Goal: Task Accomplishment & Management: Use online tool/utility

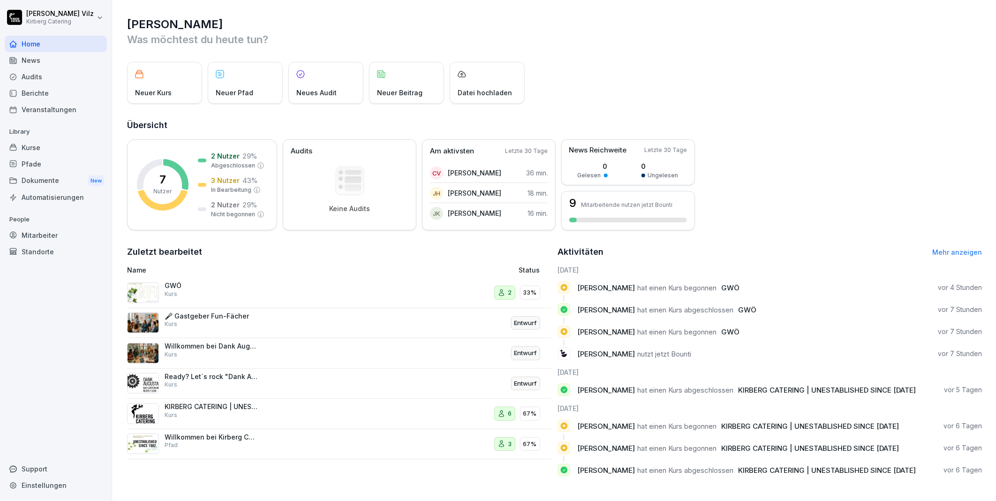
click at [211, 292] on div "GWÖ Kurs" at bounding box center [212, 289] width 94 height 17
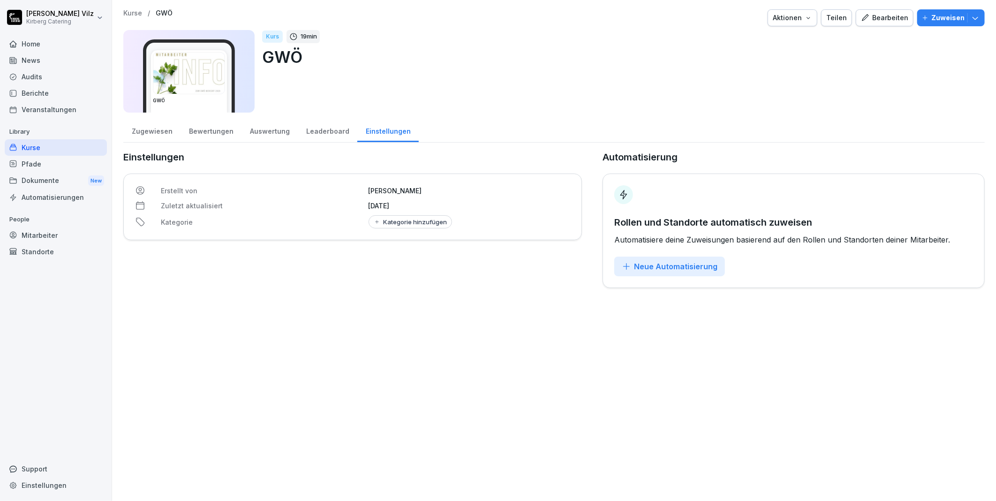
click at [159, 129] on div "Zugewiesen" at bounding box center [151, 130] width 57 height 24
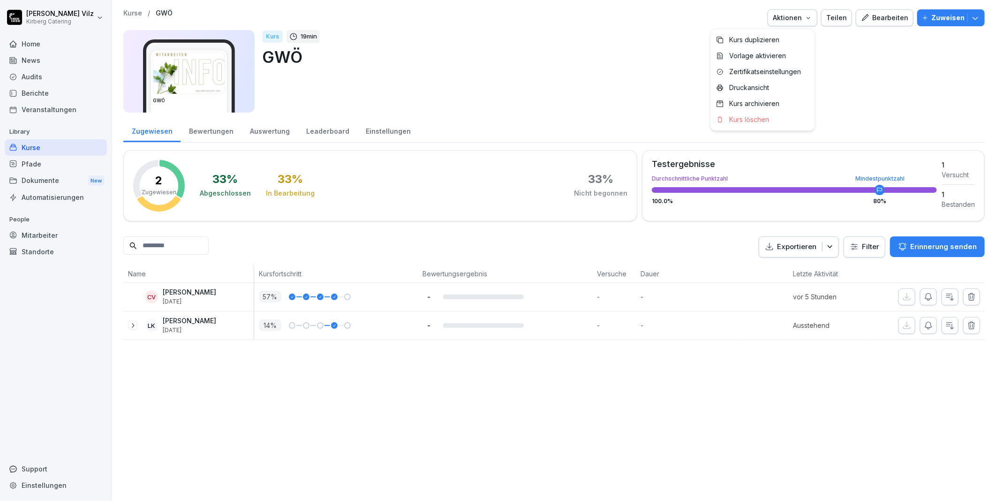
click at [808, 19] on icon "button" at bounding box center [808, 18] width 8 height 8
click at [786, 69] on p "Zertifikatseinstellungen" at bounding box center [765, 72] width 72 height 8
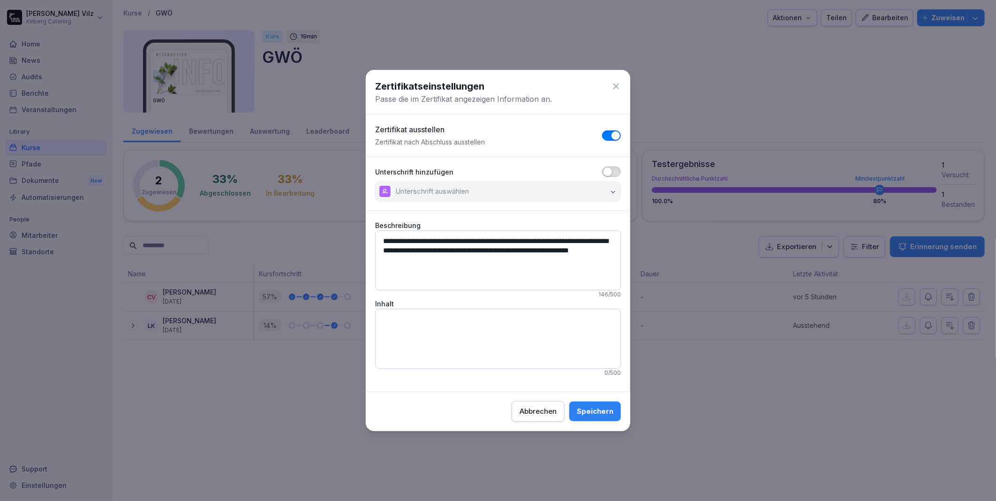
click at [611, 171] on span "button" at bounding box center [607, 171] width 9 height 9
click at [569, 195] on button "Unterschrift auswählen" at bounding box center [498, 191] width 246 height 20
click at [597, 408] on div "Speichern" at bounding box center [595, 411] width 37 height 10
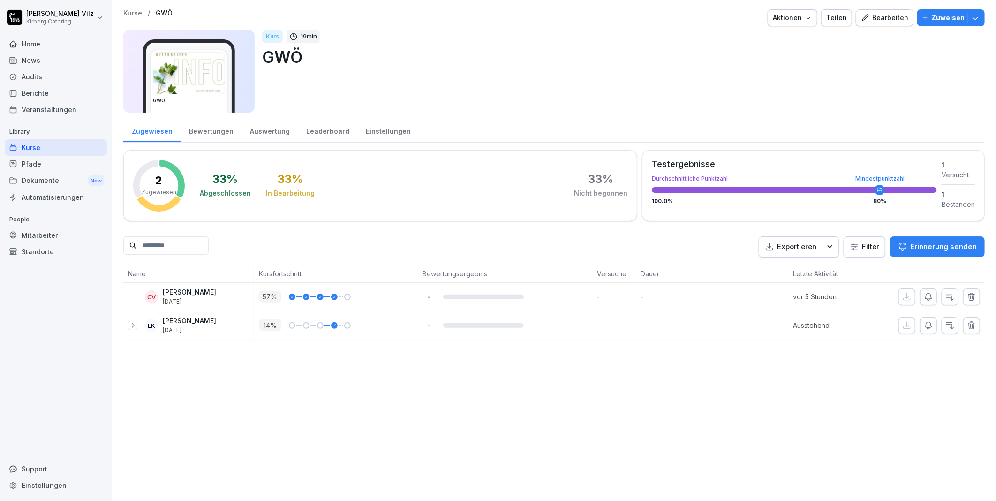
click at [882, 15] on div "Bearbeiten" at bounding box center [884, 18] width 47 height 10
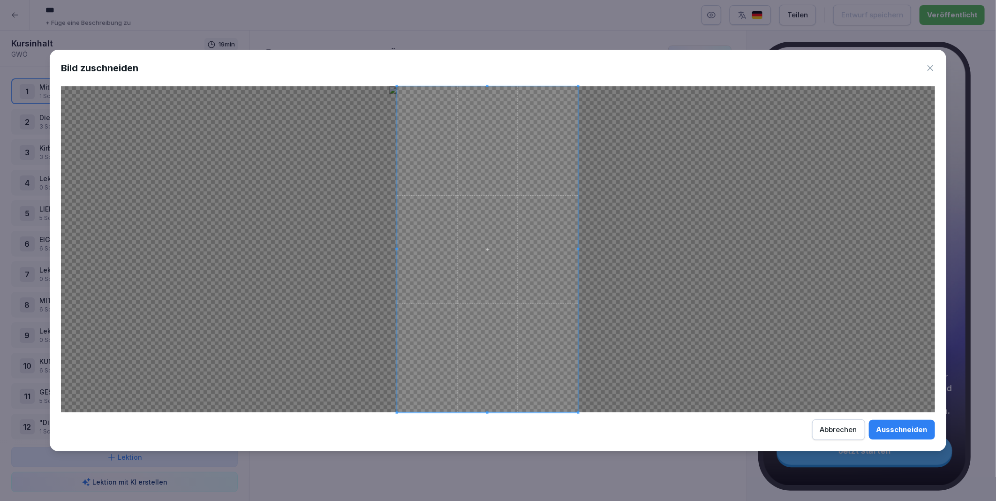
click at [559, 291] on span at bounding box center [487, 249] width 181 height 326
click at [899, 430] on div "Ausschneiden" at bounding box center [901, 429] width 51 height 10
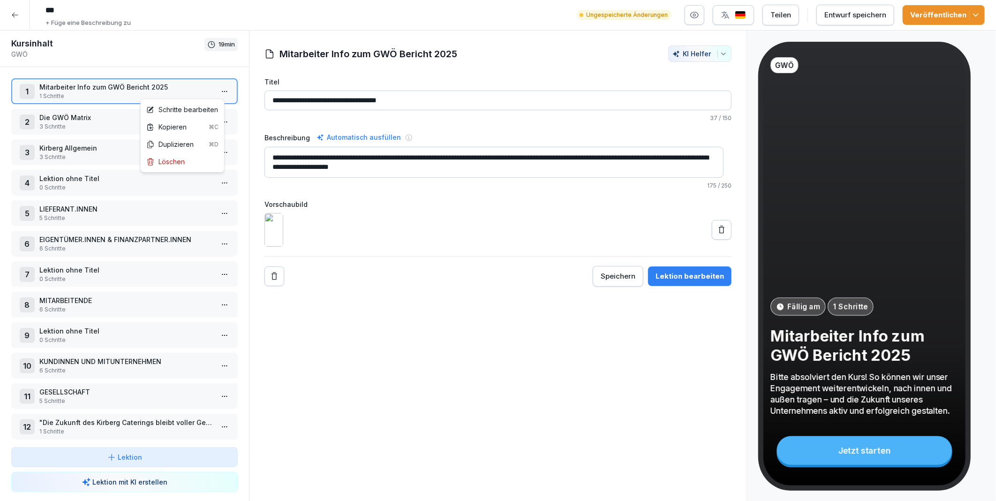
click at [217, 88] on html "*** + Füge eine Beschreibung zu Ungespeicherte Änderungen Teilen Entwurf speich…" at bounding box center [498, 250] width 996 height 501
click at [169, 108] on div "Schritte bearbeiten" at bounding box center [182, 110] width 72 height 10
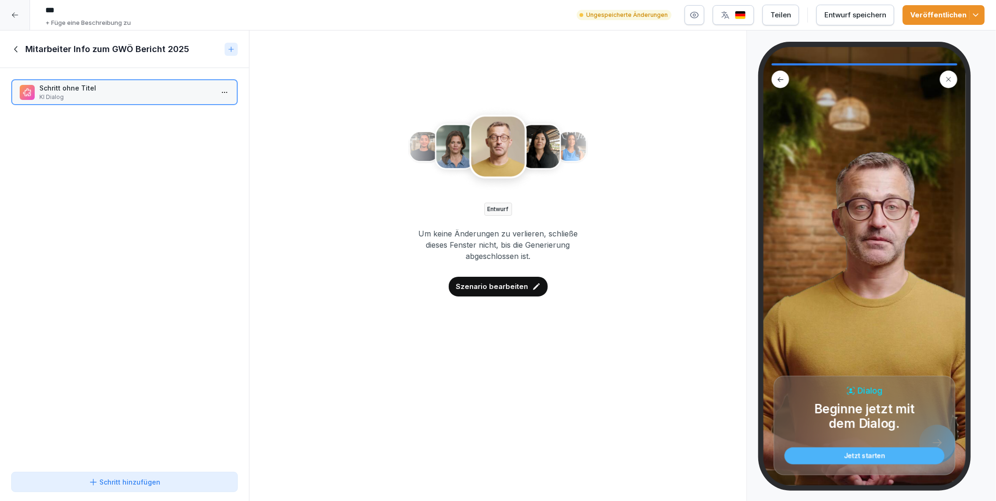
click at [13, 48] on icon at bounding box center [16, 49] width 10 height 10
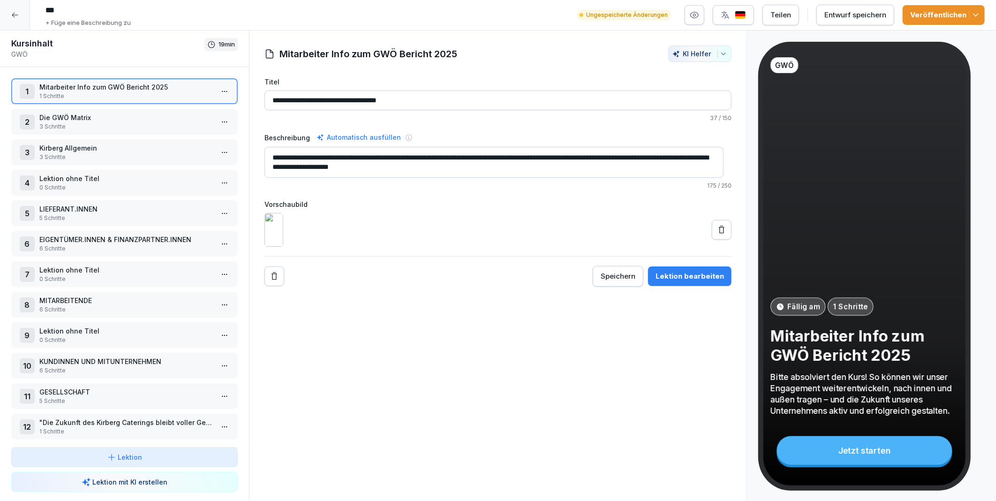
click at [100, 116] on p "Die GWÖ Matrix" at bounding box center [126, 118] width 174 height 10
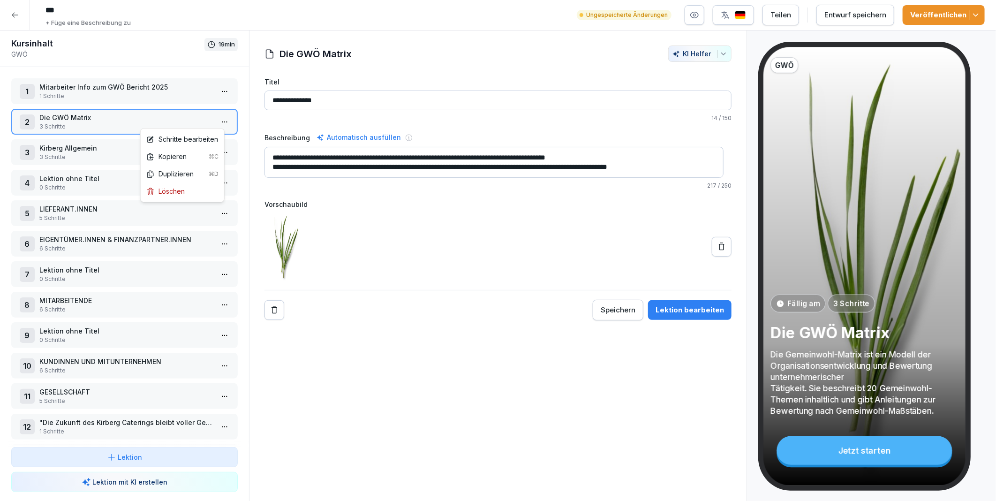
click at [221, 120] on html "*** + Füge eine Beschreibung zu Ungespeicherte Änderungen Teilen Entwurf speich…" at bounding box center [498, 250] width 996 height 501
click at [198, 139] on div "Schritte bearbeiten" at bounding box center [182, 139] width 72 height 10
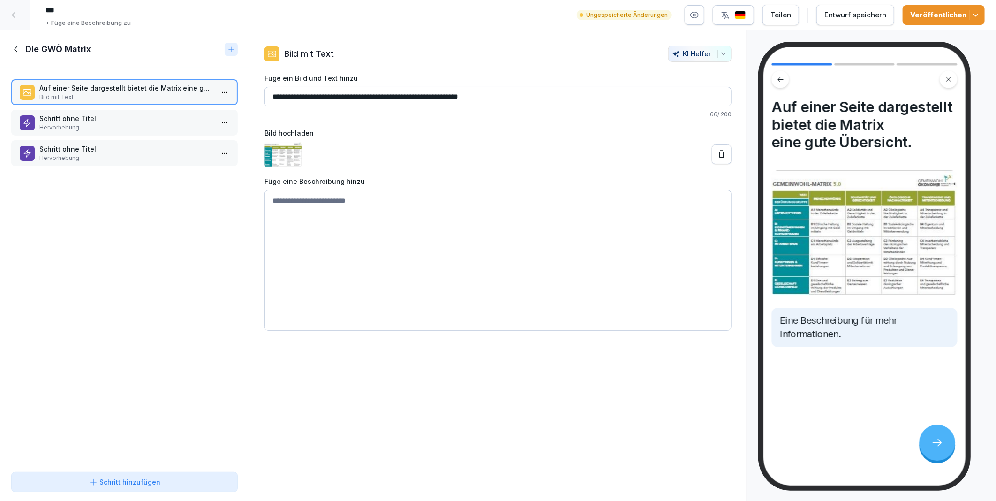
click at [139, 118] on p "Schritt ohne Titel" at bounding box center [126, 118] width 174 height 10
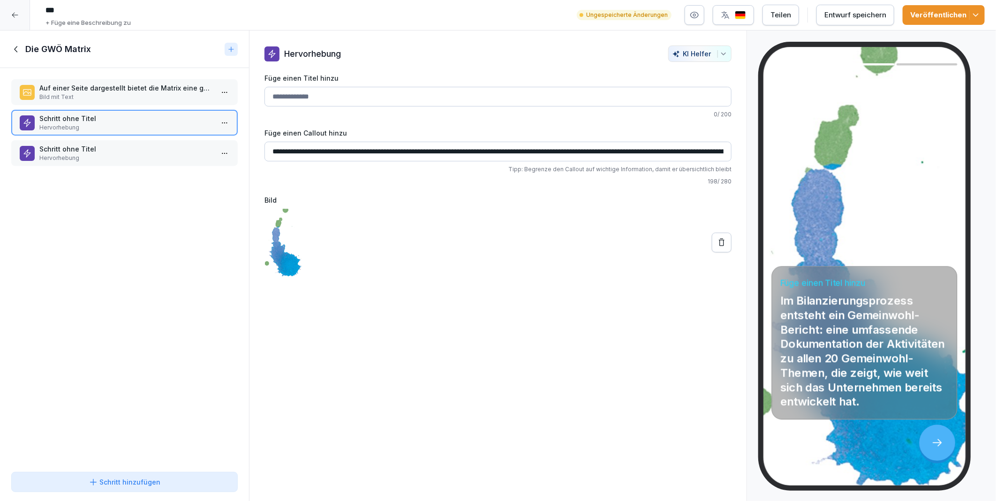
click at [138, 145] on p "Schritt ohne Titel" at bounding box center [126, 149] width 174 height 10
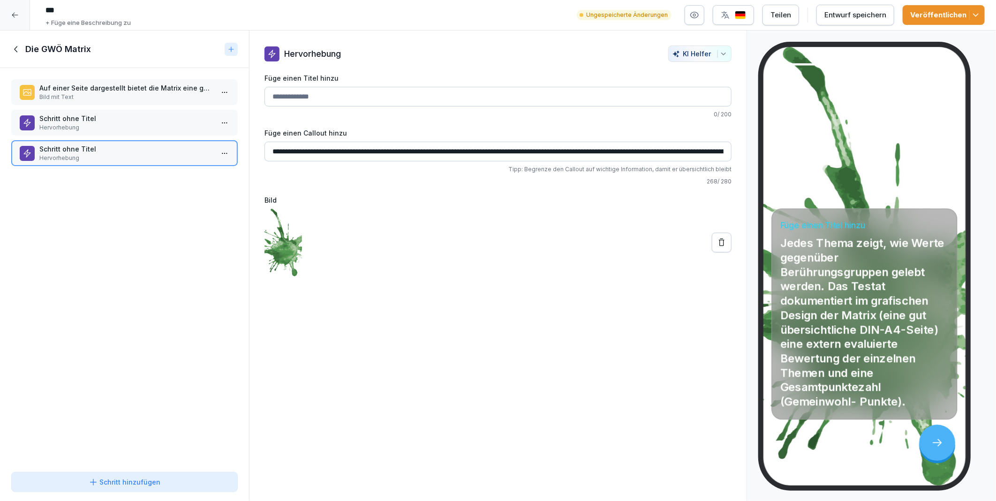
click at [122, 87] on p "Auf einer Seite dargestellt bietet die Matrix eine gute Übersicht." at bounding box center [126, 88] width 174 height 10
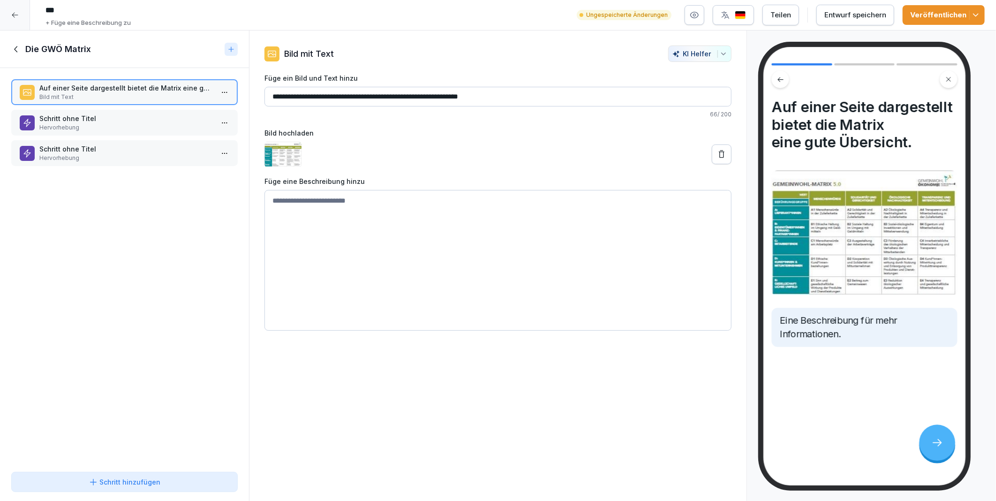
click at [16, 49] on icon at bounding box center [16, 49] width 10 height 10
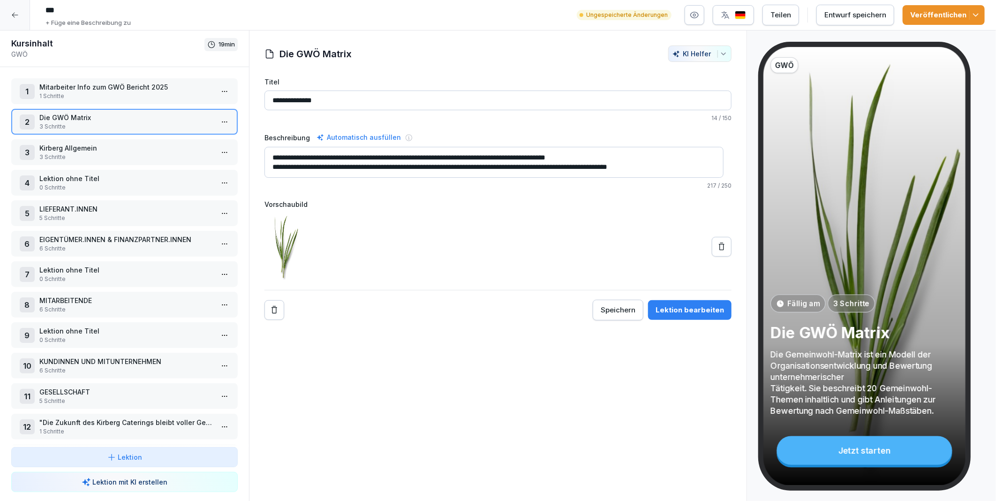
click at [90, 149] on p "Kirberg Allgemein" at bounding box center [126, 148] width 174 height 10
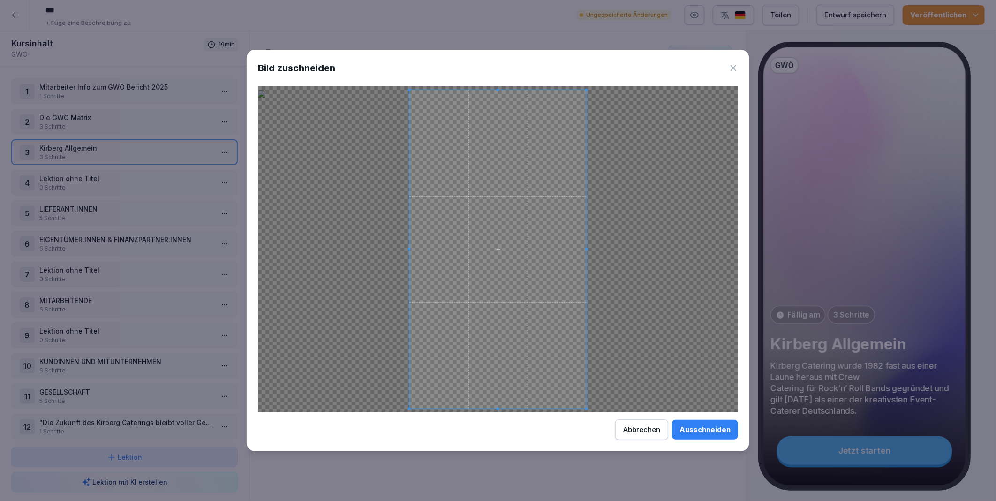
click at [691, 428] on div "Ausschneiden" at bounding box center [704, 429] width 51 height 10
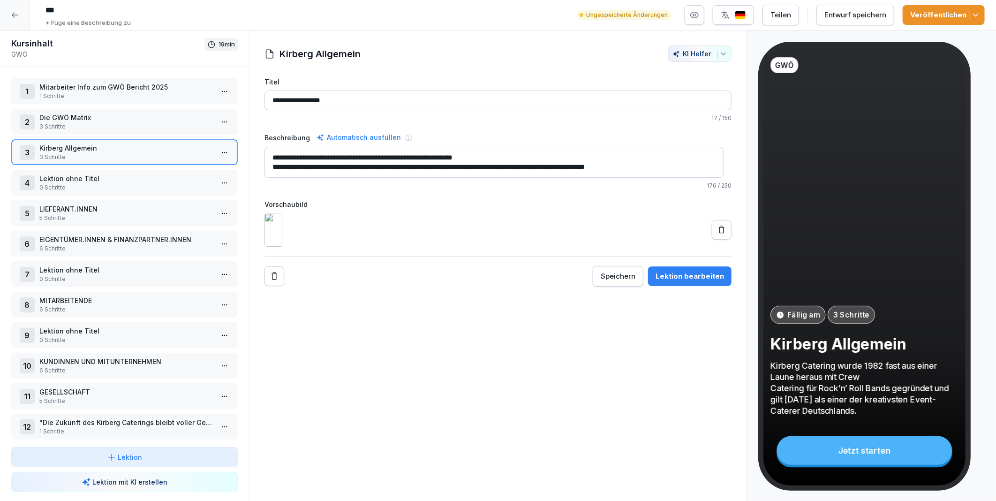
click at [217, 148] on html "*** + Füge eine Beschreibung zu Ungespeicherte Änderungen Teilen Entwurf speich…" at bounding box center [498, 250] width 996 height 501
click at [200, 165] on div "Schritte bearbeiten" at bounding box center [182, 169] width 72 height 10
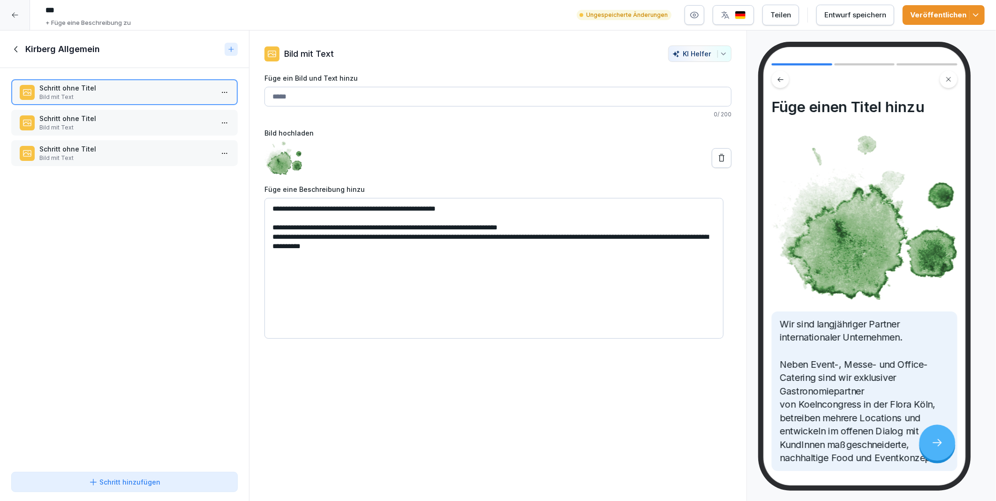
click at [99, 118] on p "Schritt ohne Titel" at bounding box center [126, 118] width 174 height 10
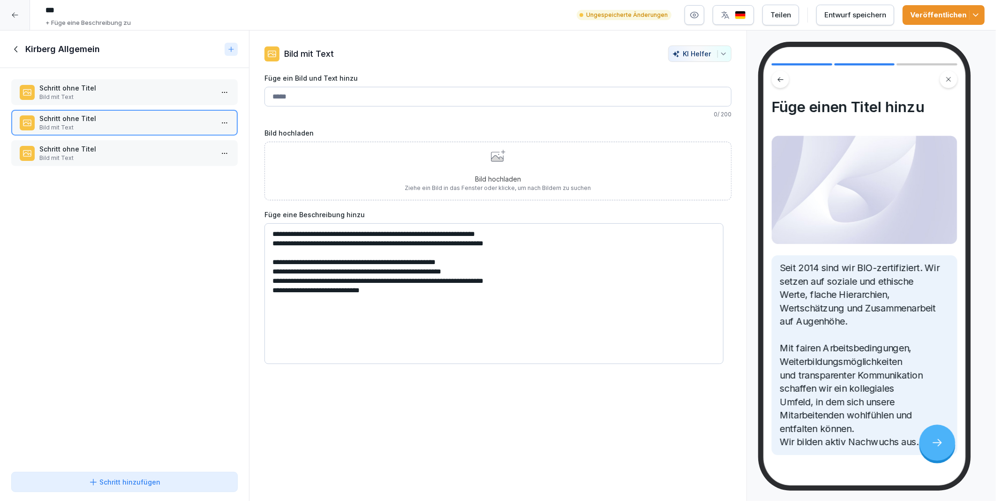
click at [106, 144] on p "Schritt ohne Titel" at bounding box center [126, 149] width 174 height 10
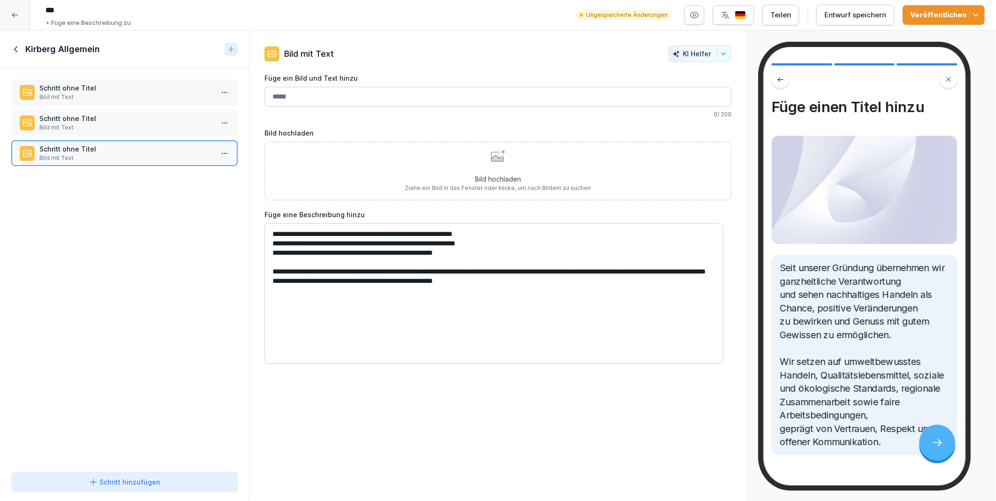
click at [105, 116] on p "Schritt ohne Titel" at bounding box center [126, 118] width 174 height 10
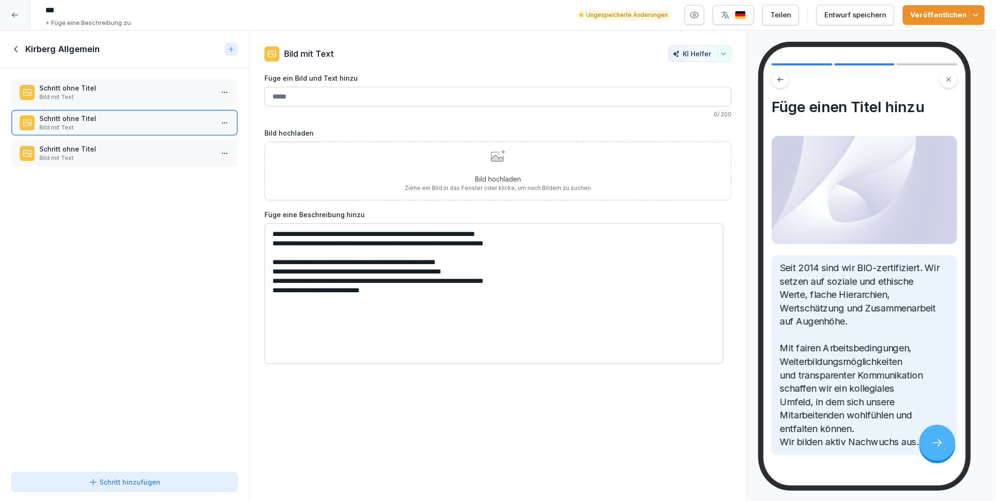
drag, startPoint x: 69, startPoint y: 86, endPoint x: 71, endPoint y: 91, distance: 5.0
click at [69, 86] on p "Schritt ohne Titel" at bounding box center [126, 88] width 174 height 10
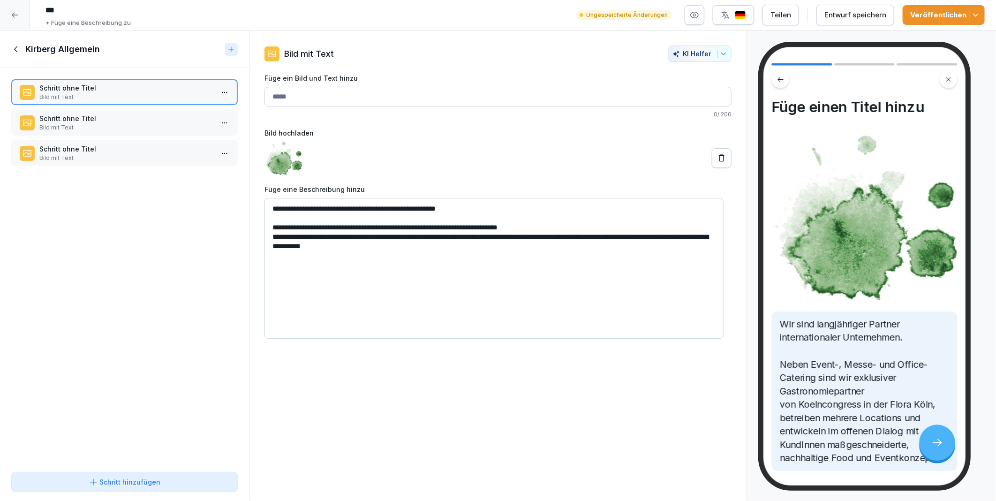
click at [80, 116] on p "Schritt ohne Titel" at bounding box center [126, 118] width 174 height 10
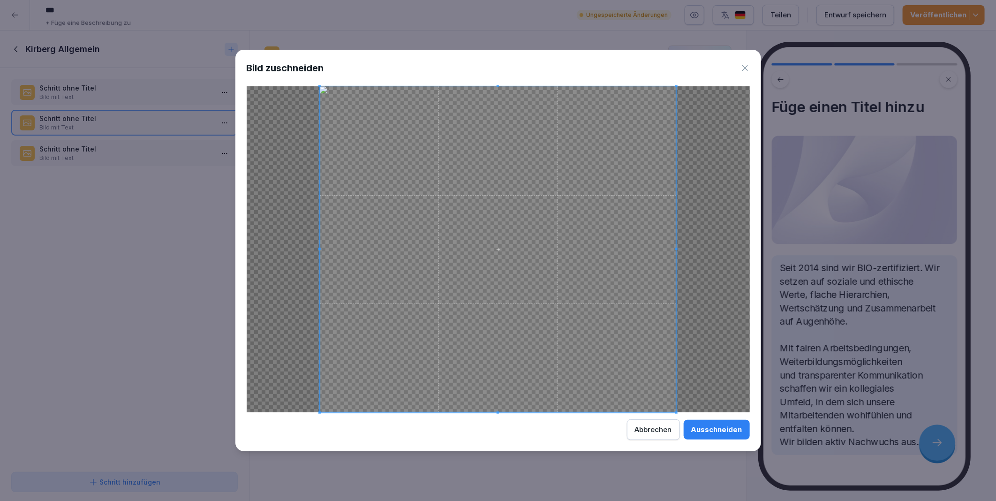
click at [706, 429] on div "Ausschneiden" at bounding box center [716, 429] width 51 height 10
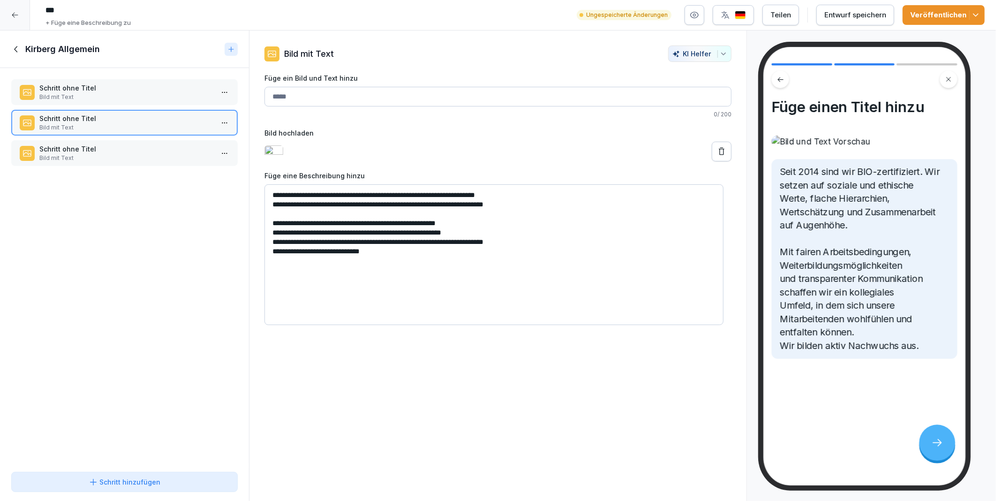
click at [101, 155] on p "Bild mit Text" at bounding box center [126, 158] width 174 height 8
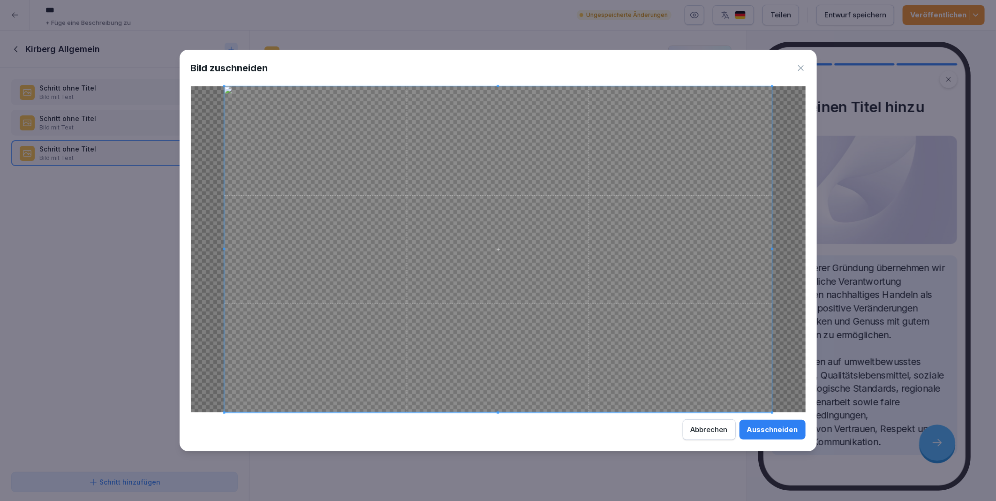
click at [765, 428] on div "Ausschneiden" at bounding box center [772, 429] width 51 height 10
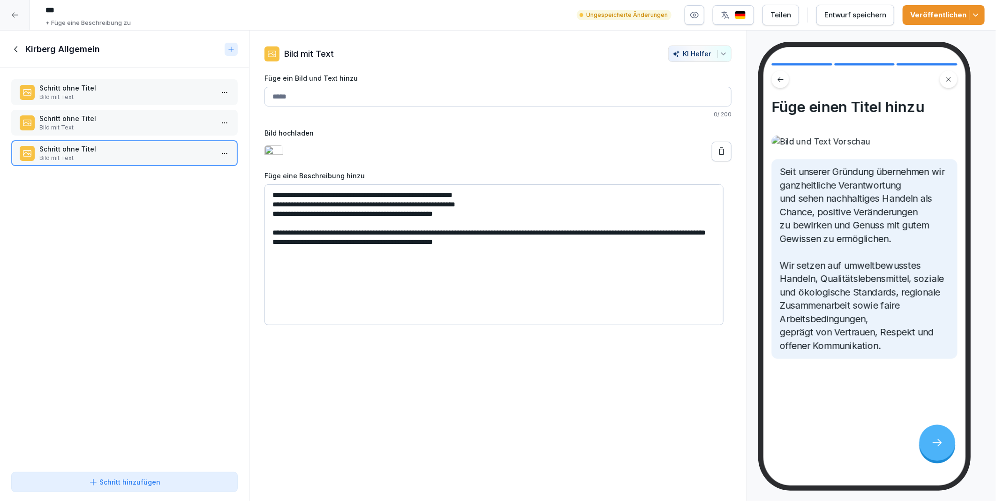
click at [852, 13] on div "Entwurf speichern" at bounding box center [855, 15] width 62 height 10
click at [15, 48] on icon at bounding box center [15, 49] width 3 height 6
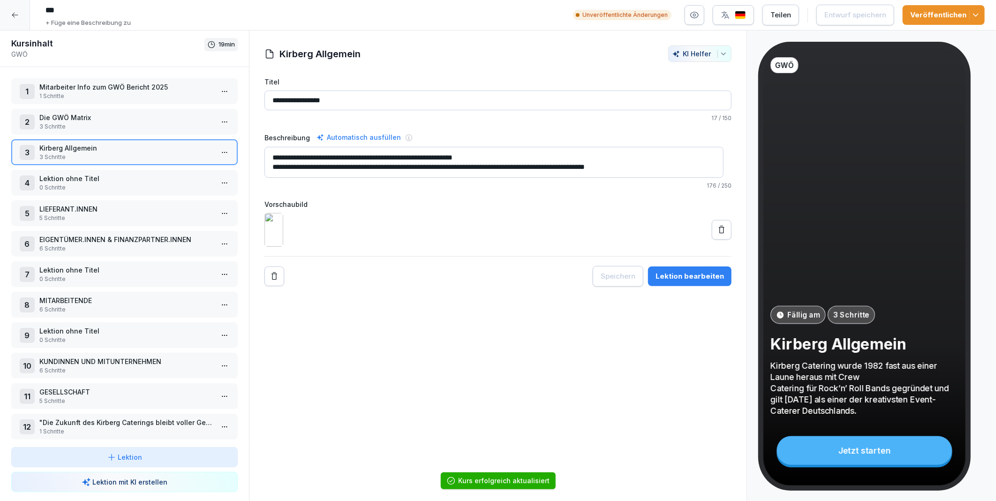
click at [97, 173] on p "Lektion ohne Titel" at bounding box center [126, 178] width 174 height 10
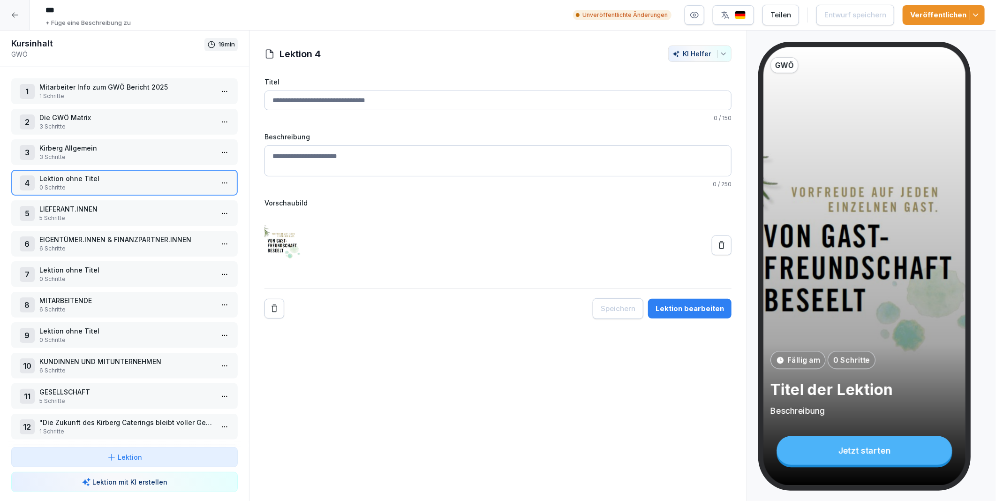
click at [98, 204] on p "LIEFERANT.INNEN" at bounding box center [126, 209] width 174 height 10
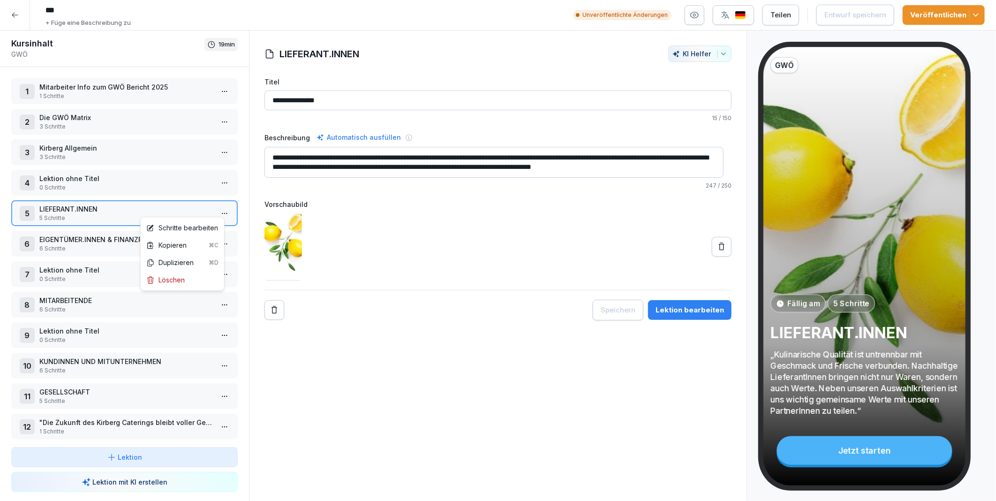
click at [220, 209] on html "*** + Füge eine Beschreibung zu Unveröffentlichte Änderungen Teilen Entwurf spe…" at bounding box center [498, 250] width 996 height 501
click at [169, 226] on div "Schritte bearbeiten" at bounding box center [182, 228] width 72 height 10
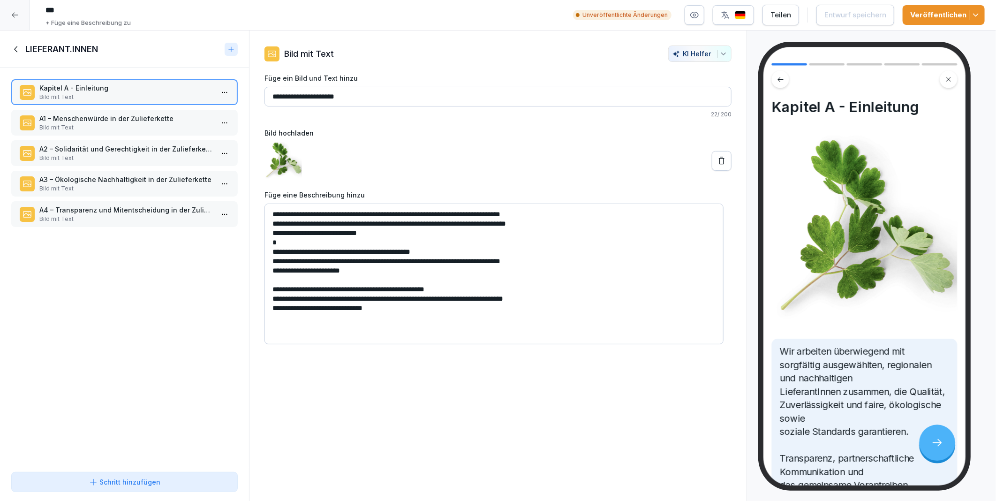
click at [113, 118] on p "A1 – Menschenwürde in der Zulieferkette" at bounding box center [126, 118] width 174 height 10
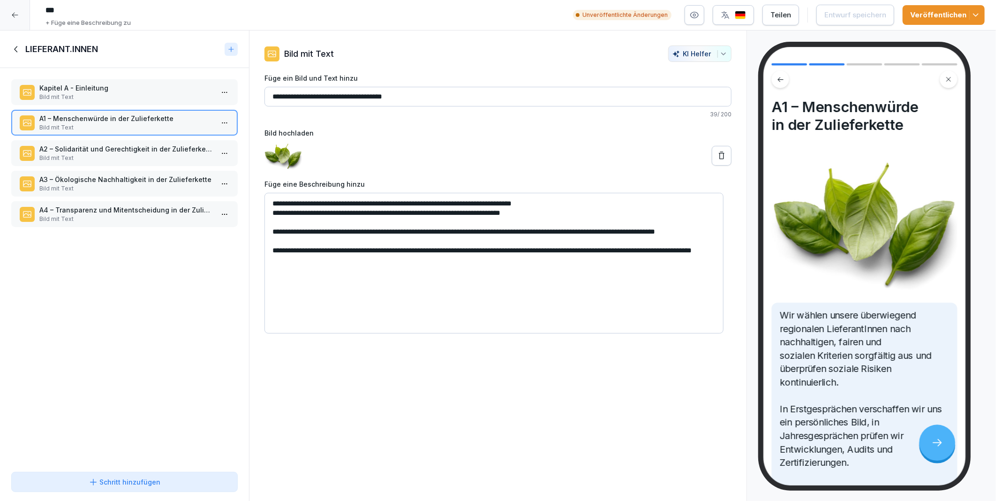
click at [119, 146] on p "A2 – Solidarität und Gerechtigkeit in der Zulieferkette" at bounding box center [126, 149] width 174 height 10
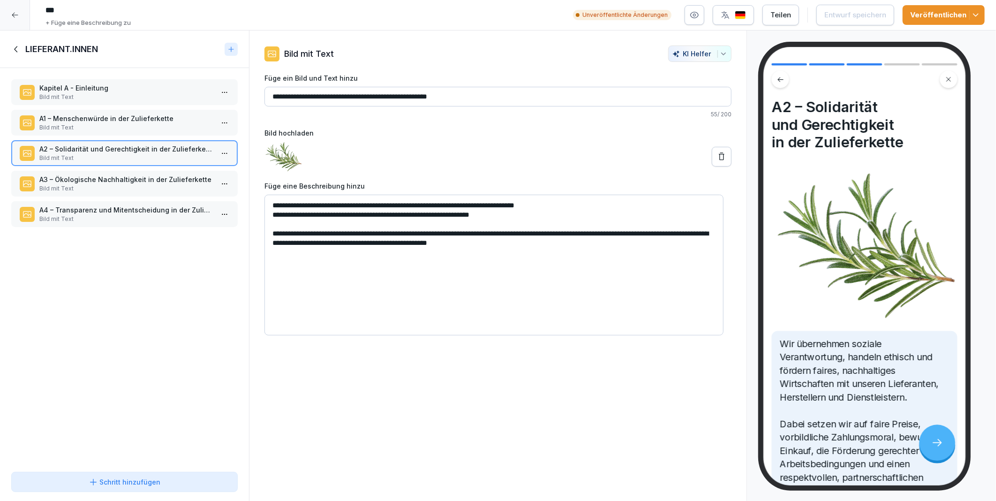
click at [119, 176] on p "A3 – Ökologische Nachhaltigkeit in der Zulieferkette" at bounding box center [126, 179] width 174 height 10
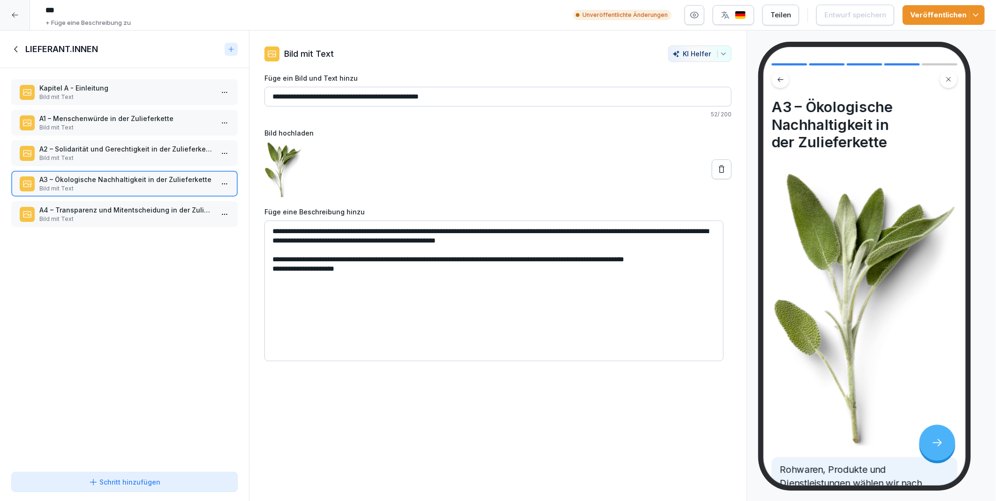
click at [120, 201] on div "A4 – Transparenz und Mitentscheidung in der Zulieferkette Bild mit Text" at bounding box center [124, 214] width 226 height 26
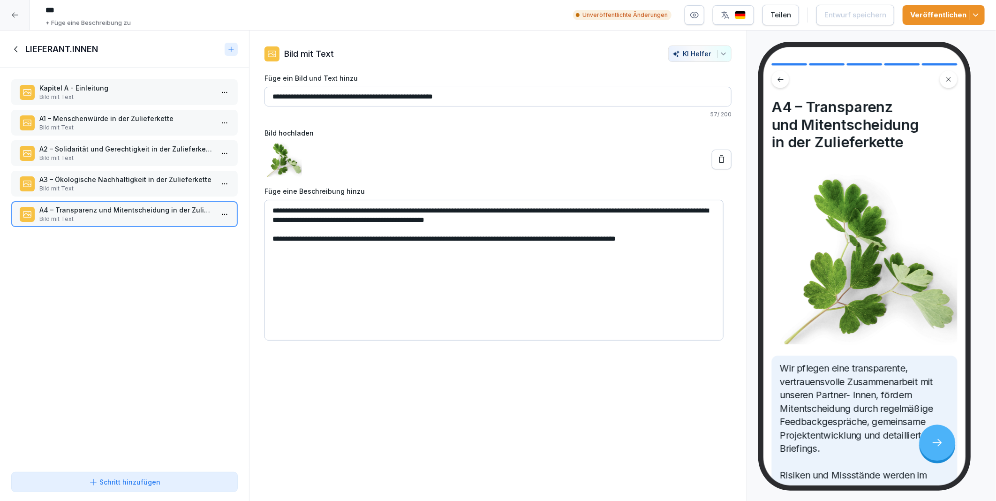
click at [12, 14] on icon at bounding box center [15, 15] width 8 height 8
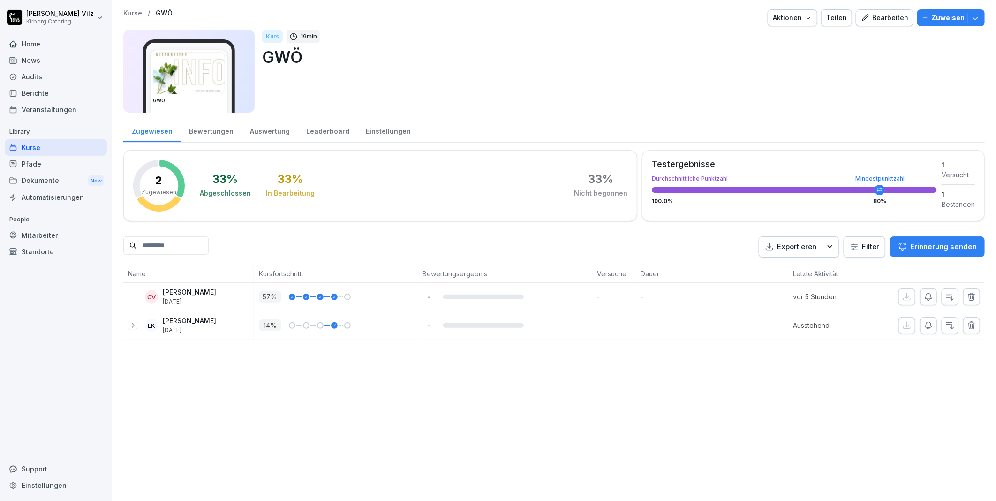
click at [41, 144] on div "Kurse" at bounding box center [56, 147] width 102 height 16
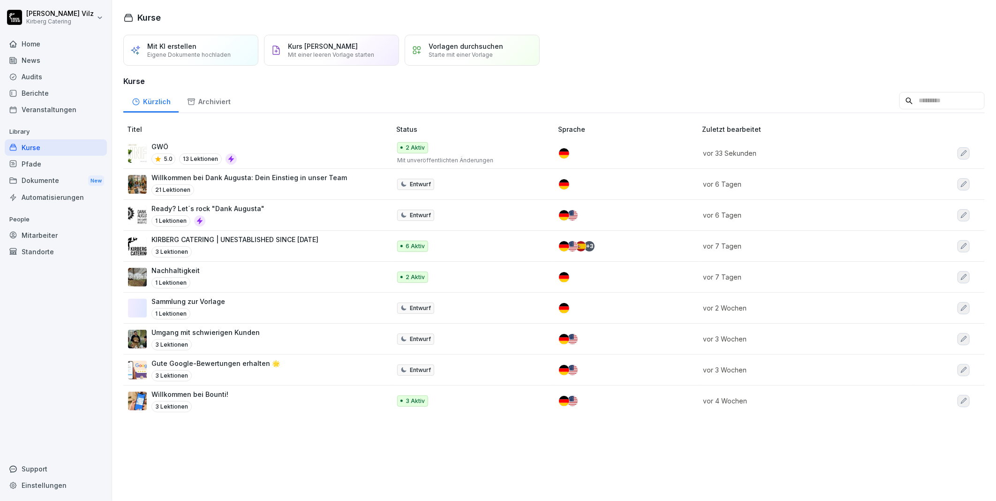
click at [337, 158] on div "GWÖ 5.0 13 Lektionen" at bounding box center [254, 153] width 253 height 23
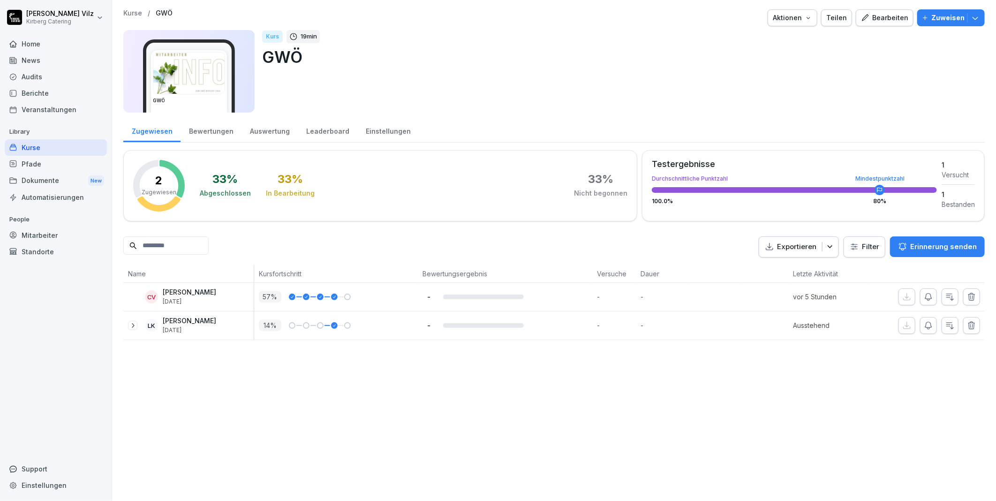
click at [879, 18] on div "Bearbeiten" at bounding box center [884, 18] width 47 height 10
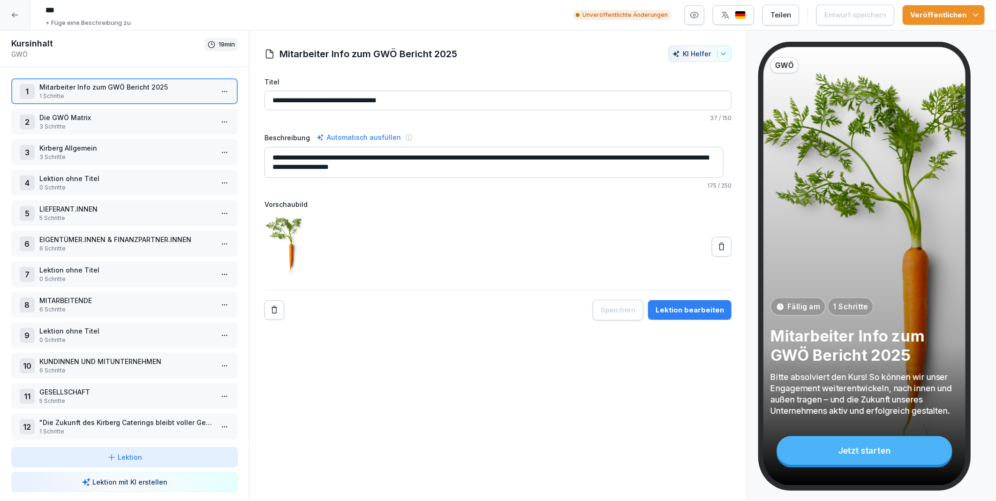
click at [120, 109] on div "2 Die GWÖ Matrix 3 Schritte" at bounding box center [124, 122] width 226 height 26
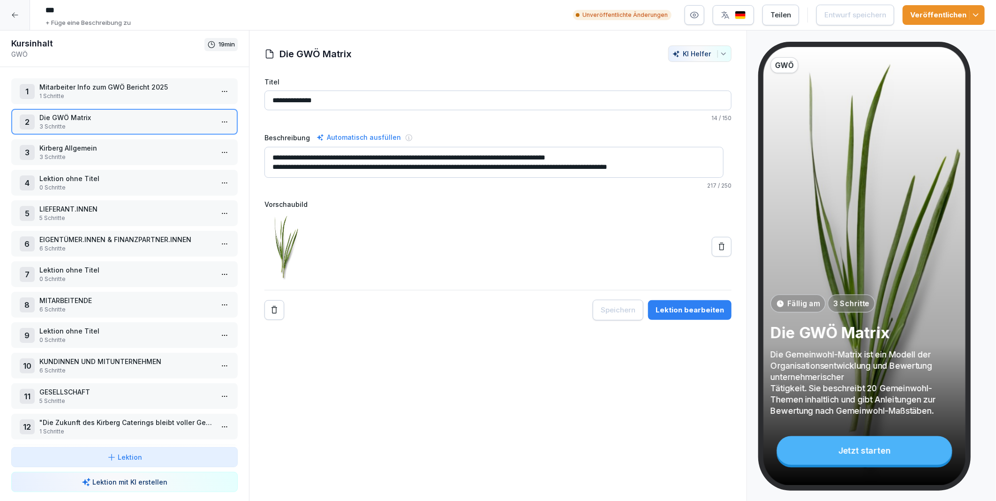
click at [225, 118] on div "2 Die GWÖ Matrix 3 Schritte" at bounding box center [124, 122] width 226 height 26
click at [214, 120] on html "*** + Füge eine Beschreibung zu Unveröffentlichte Änderungen Teilen Entwurf spe…" at bounding box center [498, 250] width 996 height 501
click at [187, 141] on div "Schritte bearbeiten" at bounding box center [182, 139] width 72 height 10
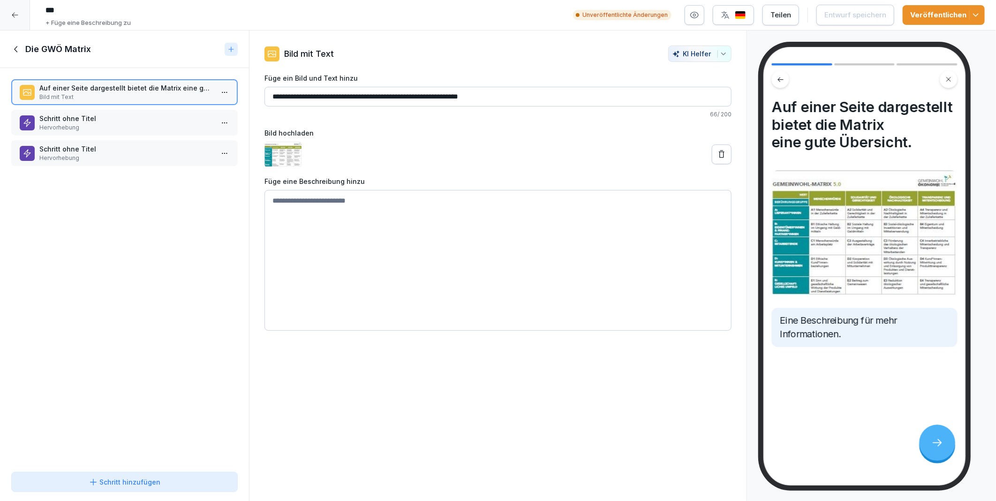
click at [82, 120] on p "Schritt ohne Titel" at bounding box center [126, 118] width 174 height 10
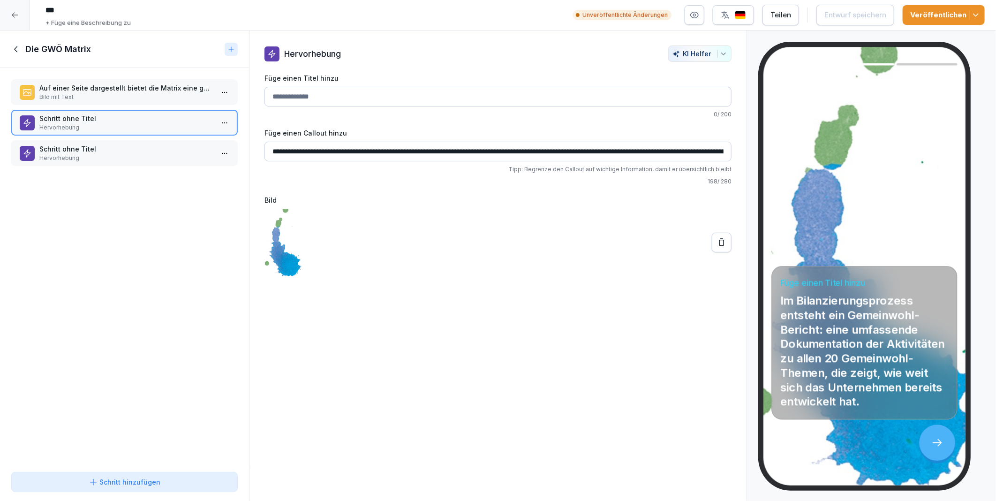
click at [83, 140] on div "Schritt ohne Titel Hervorhebung" at bounding box center [124, 153] width 226 height 26
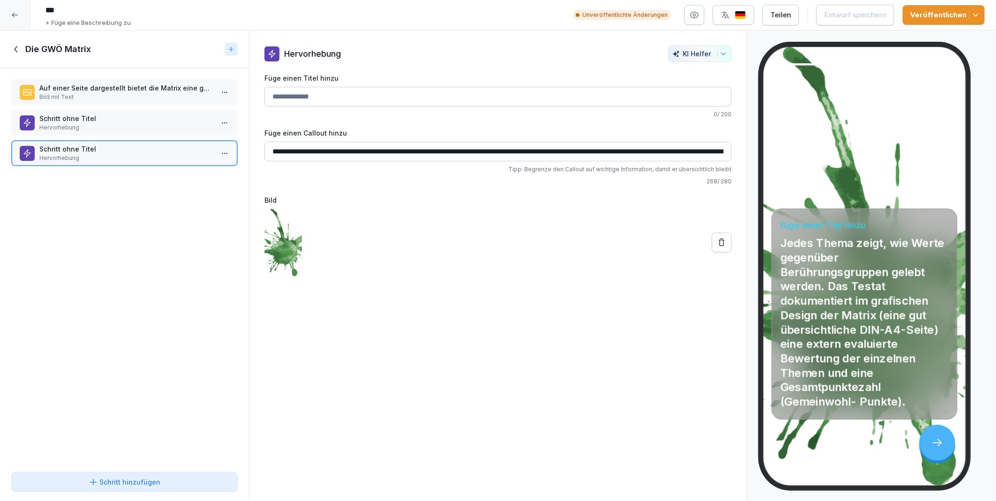
click at [16, 48] on icon at bounding box center [16, 49] width 10 height 10
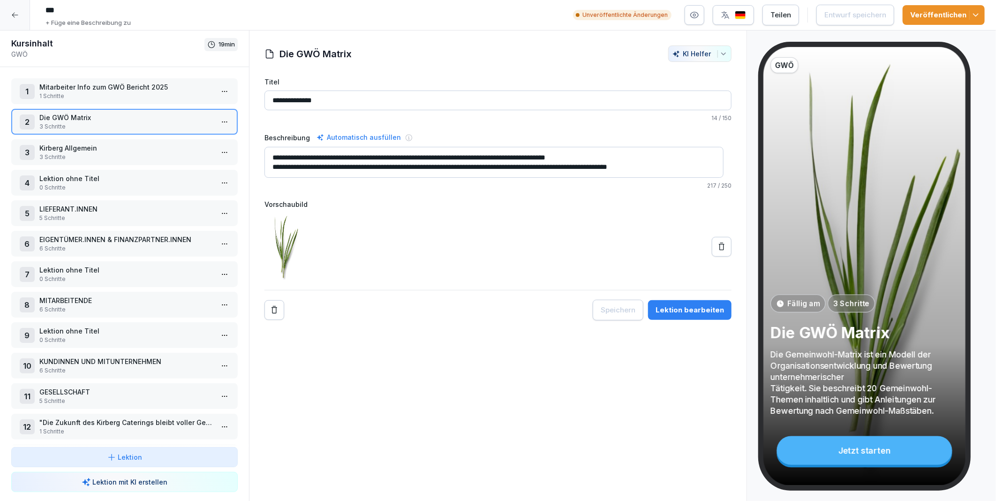
click at [50, 147] on p "Kirberg Allgemein" at bounding box center [126, 148] width 174 height 10
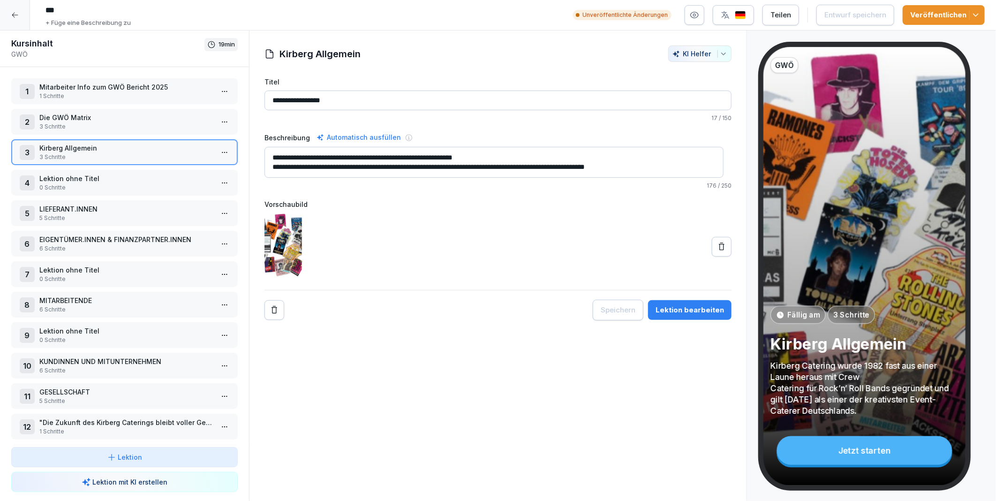
click at [215, 149] on html "*** + Füge eine Beschreibung zu Unveröffentlichte Änderungen Teilen Entwurf spe…" at bounding box center [498, 250] width 996 height 501
click at [179, 170] on div "Schritte bearbeiten" at bounding box center [182, 169] width 72 height 10
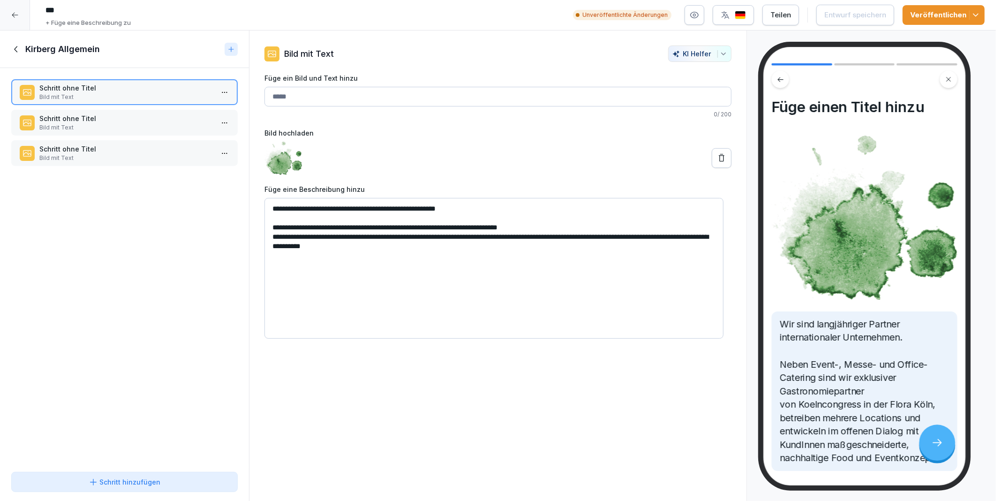
click at [129, 115] on p "Schritt ohne Titel" at bounding box center [126, 118] width 174 height 10
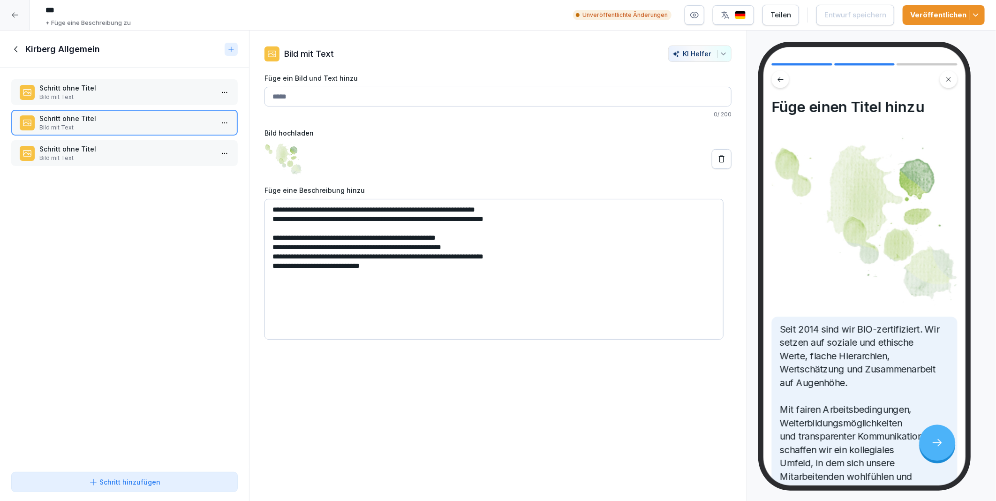
click at [126, 144] on p "Schritt ohne Titel" at bounding box center [126, 149] width 174 height 10
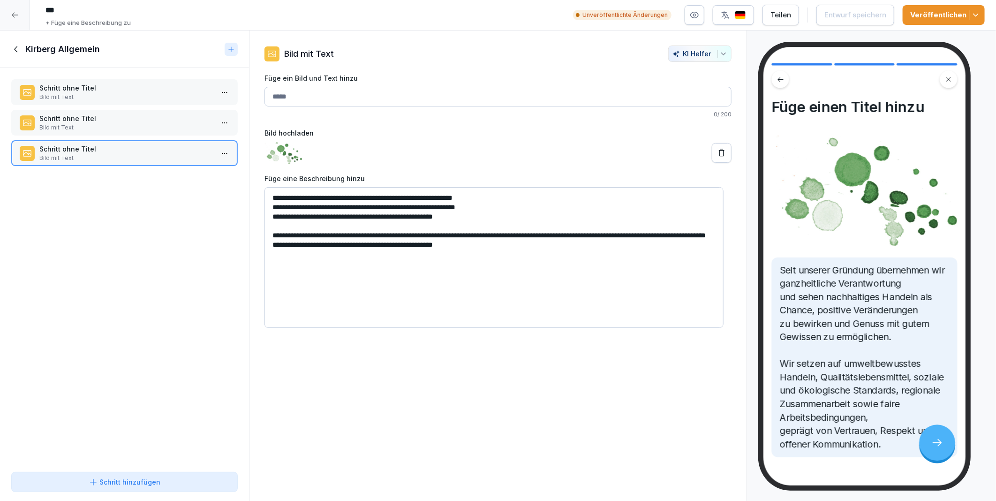
click at [83, 90] on p "Schritt ohne Titel" at bounding box center [126, 88] width 174 height 10
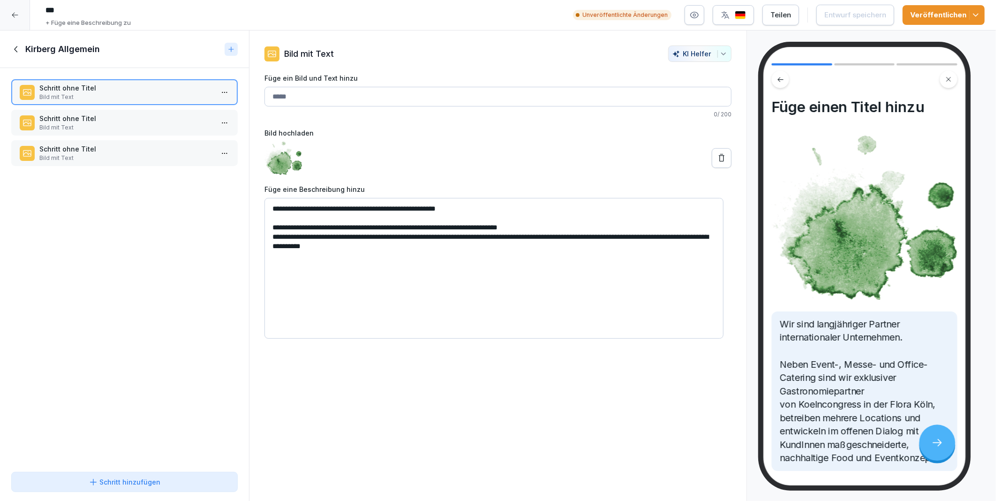
click at [718, 158] on icon at bounding box center [721, 157] width 9 height 9
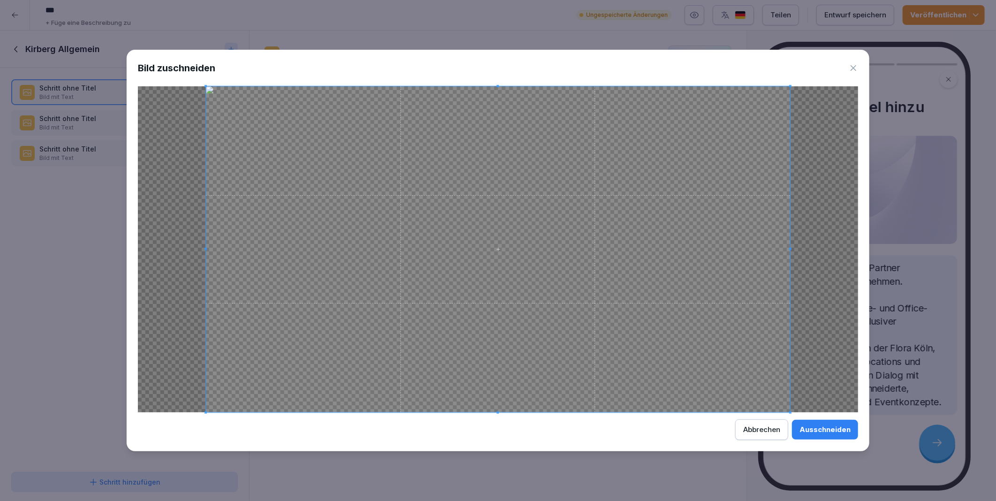
click at [822, 429] on div "Ausschneiden" at bounding box center [824, 429] width 51 height 10
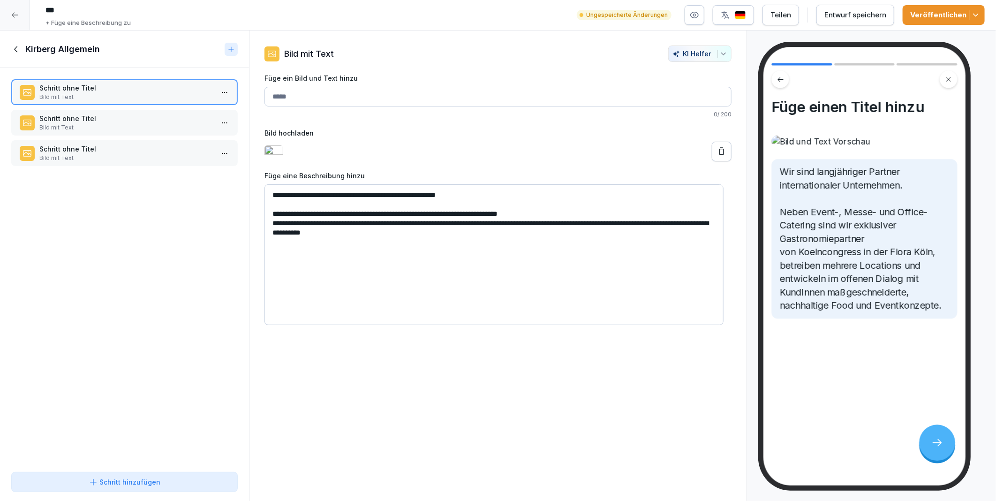
click at [108, 118] on p "Schritt ohne Titel" at bounding box center [126, 118] width 174 height 10
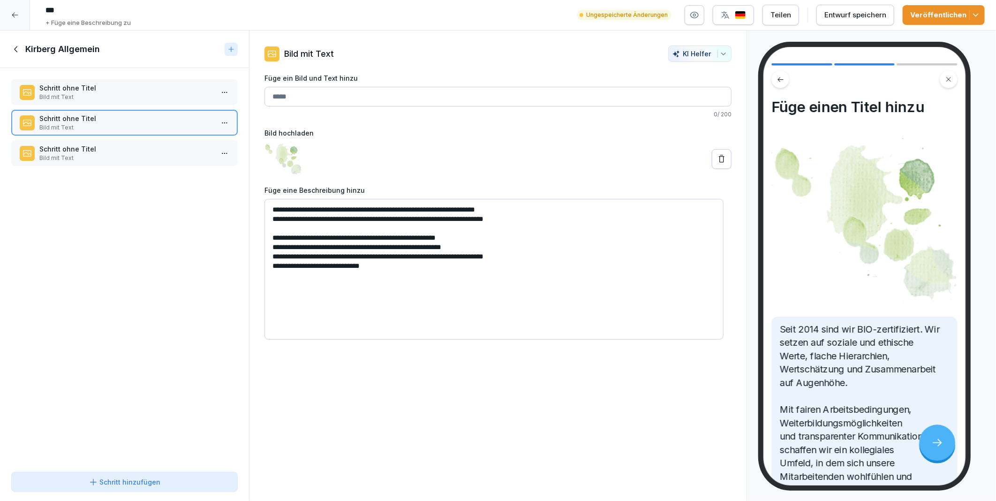
click at [717, 157] on icon at bounding box center [721, 158] width 9 height 9
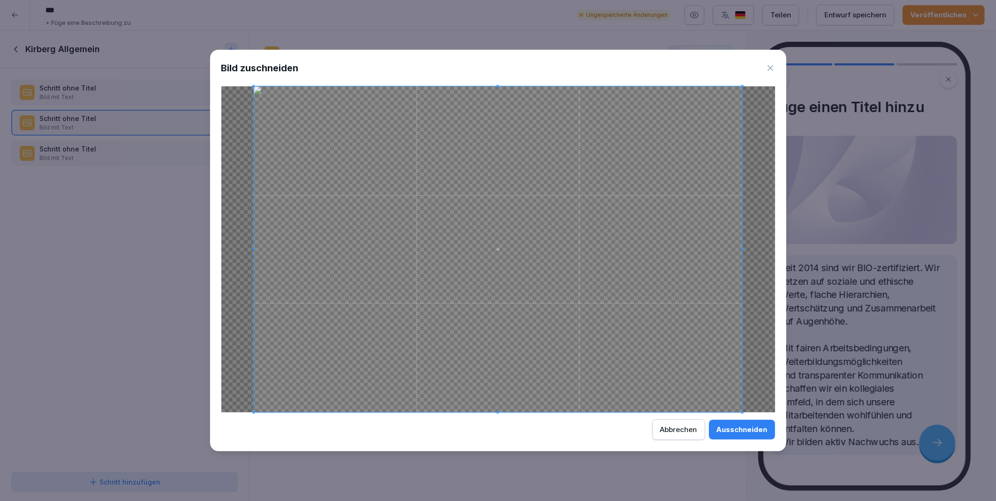
click at [744, 428] on div "Ausschneiden" at bounding box center [741, 429] width 51 height 10
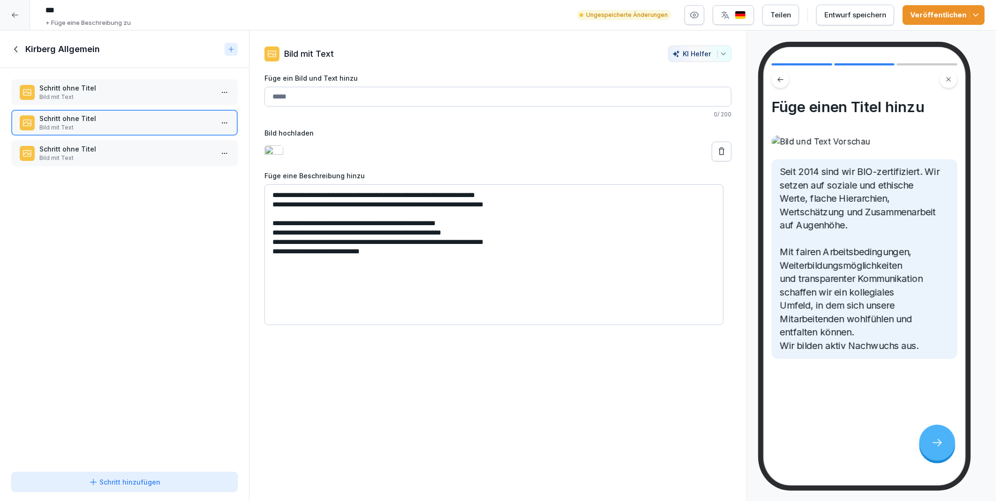
click at [111, 154] on p "Bild mit Text" at bounding box center [126, 158] width 174 height 8
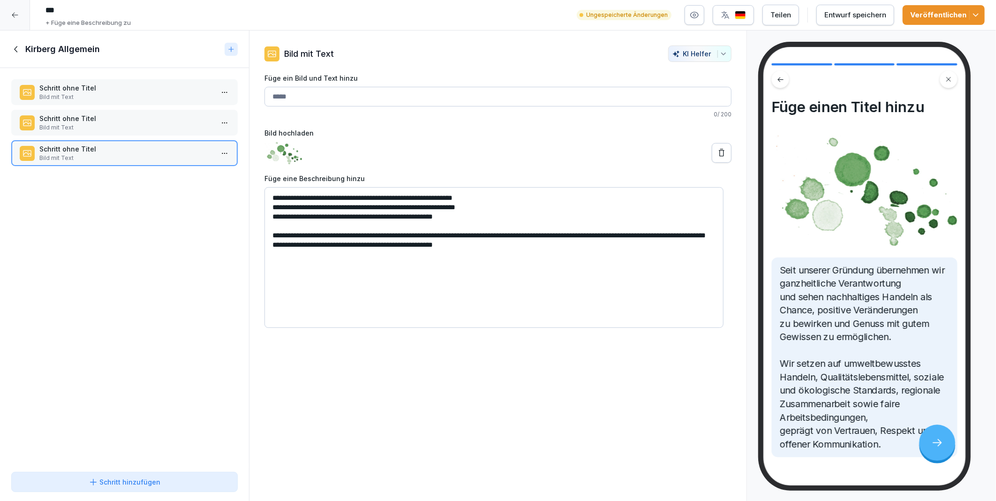
click at [717, 149] on icon at bounding box center [721, 152] width 9 height 9
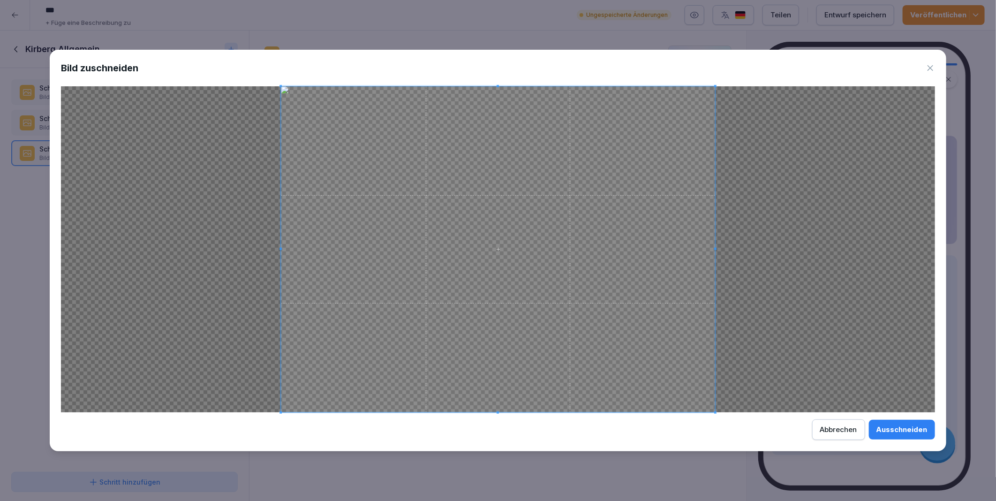
click at [897, 433] on div "Ausschneiden" at bounding box center [901, 429] width 51 height 10
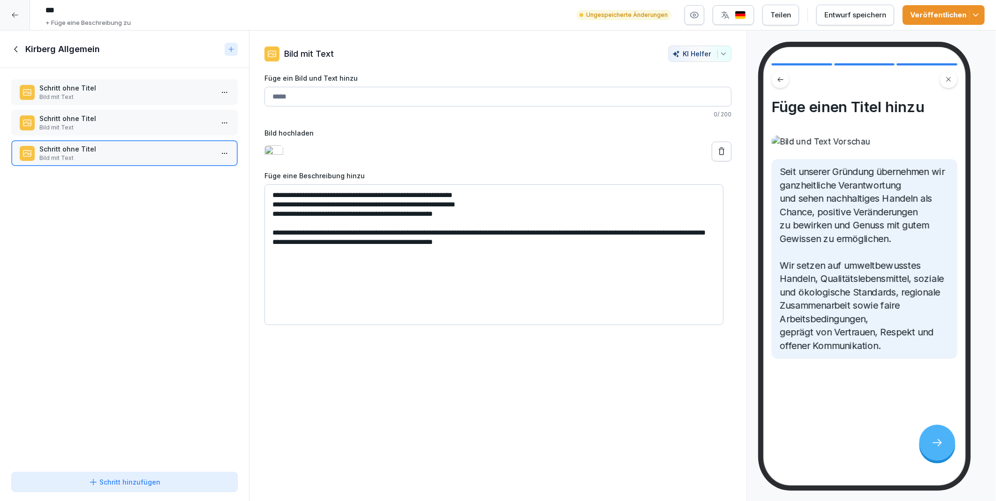
click at [846, 15] on div "Entwurf speichern" at bounding box center [855, 15] width 62 height 10
click at [695, 11] on icon "button" at bounding box center [694, 14] width 9 height 9
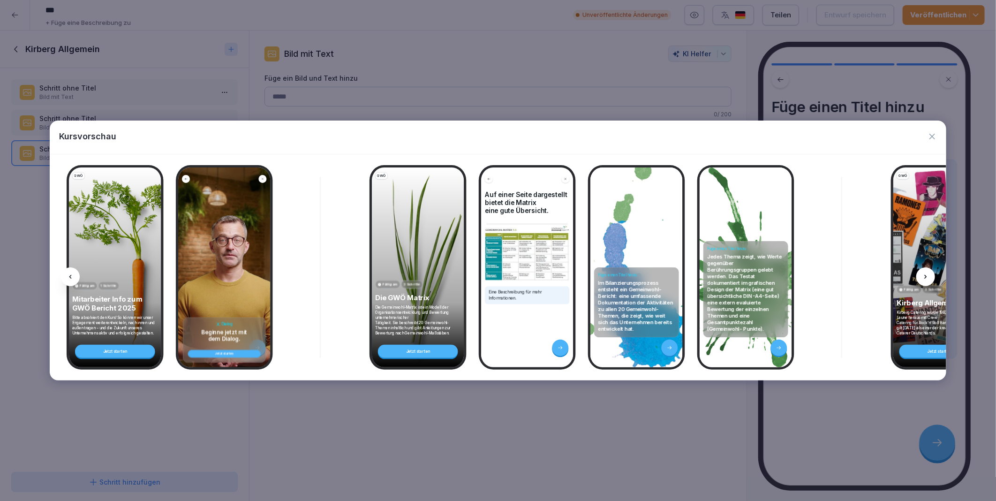
click at [926, 278] on icon at bounding box center [926, 277] width 8 height 8
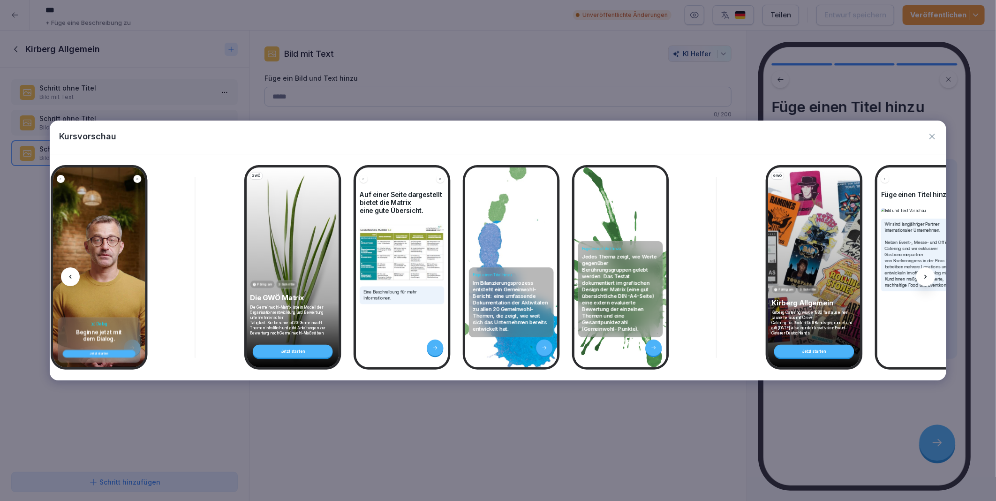
click at [926, 278] on icon at bounding box center [926, 277] width 8 height 8
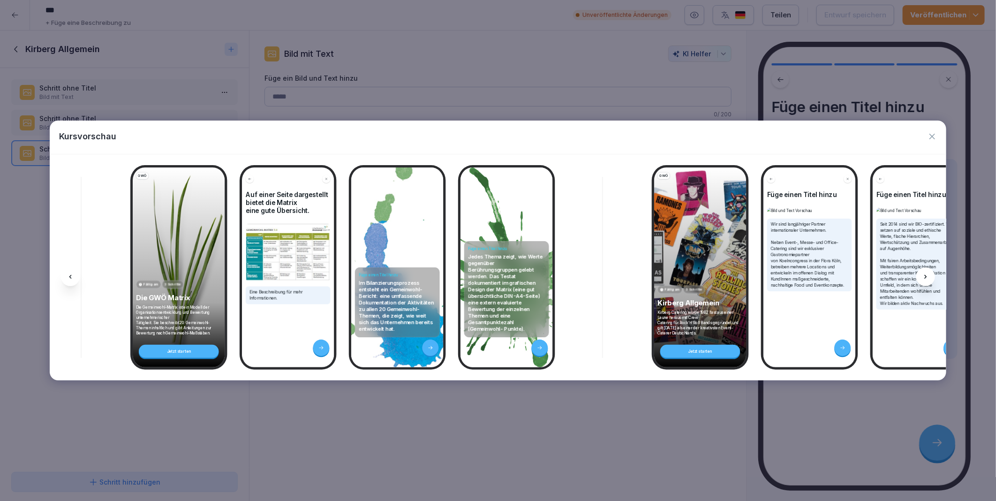
click at [926, 278] on icon at bounding box center [926, 277] width 8 height 8
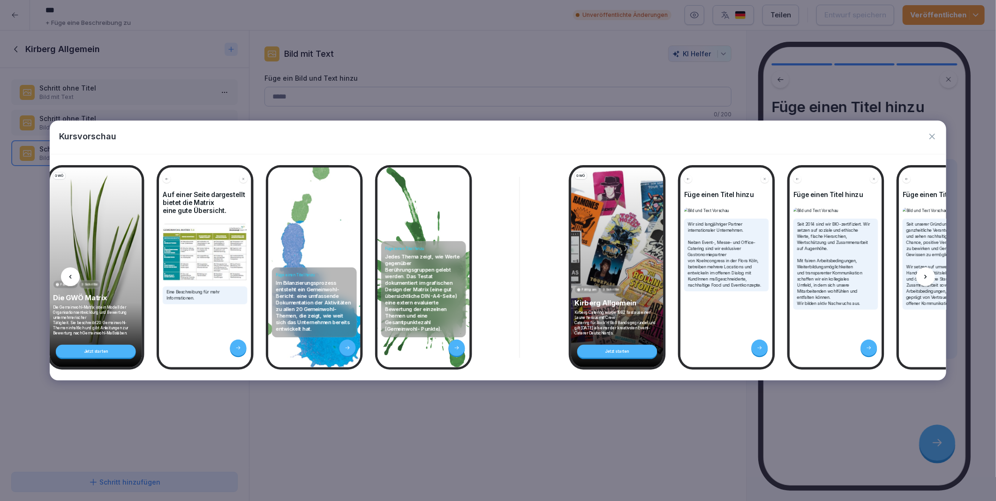
click at [926, 278] on icon at bounding box center [926, 277] width 8 height 8
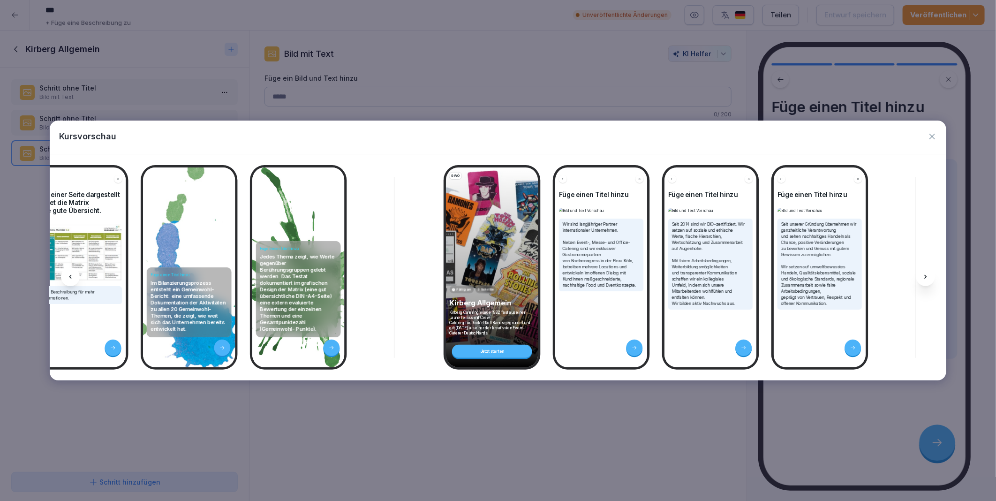
click at [926, 278] on icon at bounding box center [926, 277] width 8 height 8
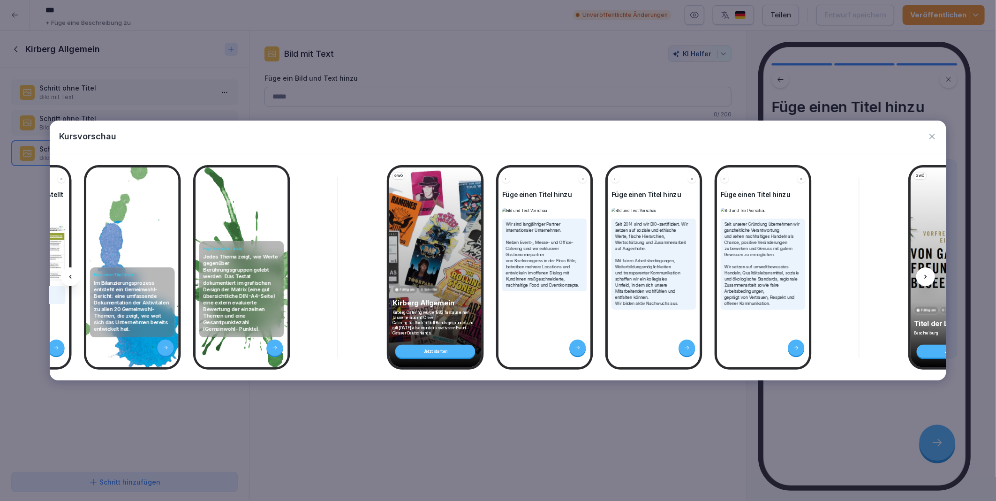
click at [926, 278] on icon at bounding box center [926, 277] width 8 height 8
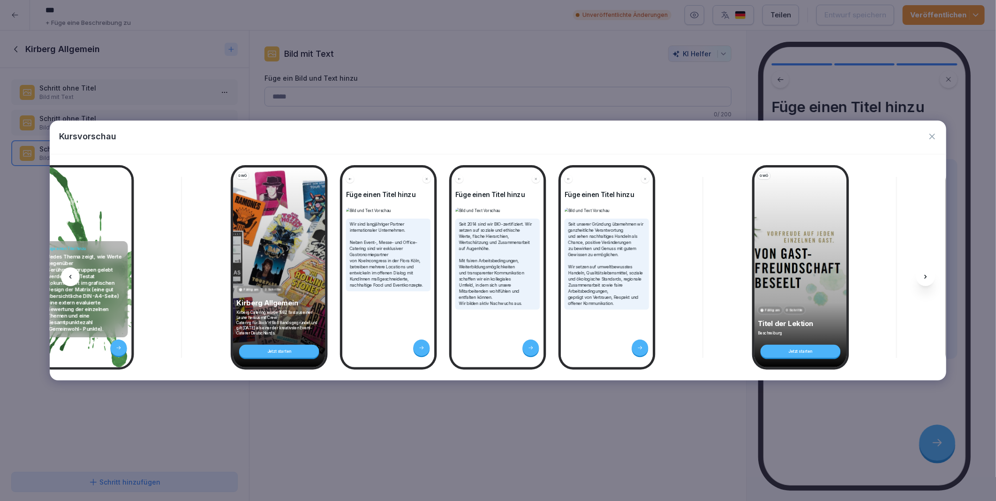
click at [926, 278] on icon at bounding box center [926, 277] width 8 height 8
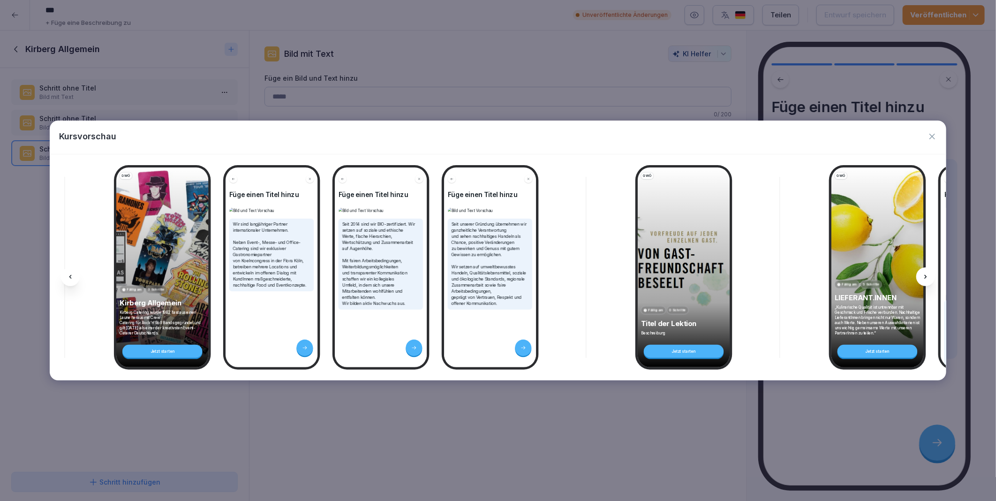
scroll to position [0, 776]
click at [926, 278] on icon at bounding box center [926, 277] width 8 height 8
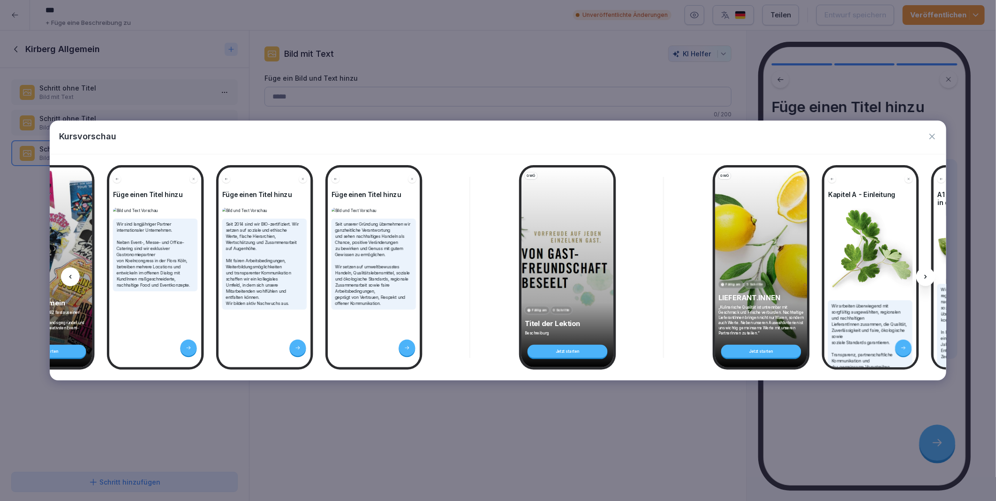
click at [926, 278] on icon at bounding box center [926, 277] width 8 height 8
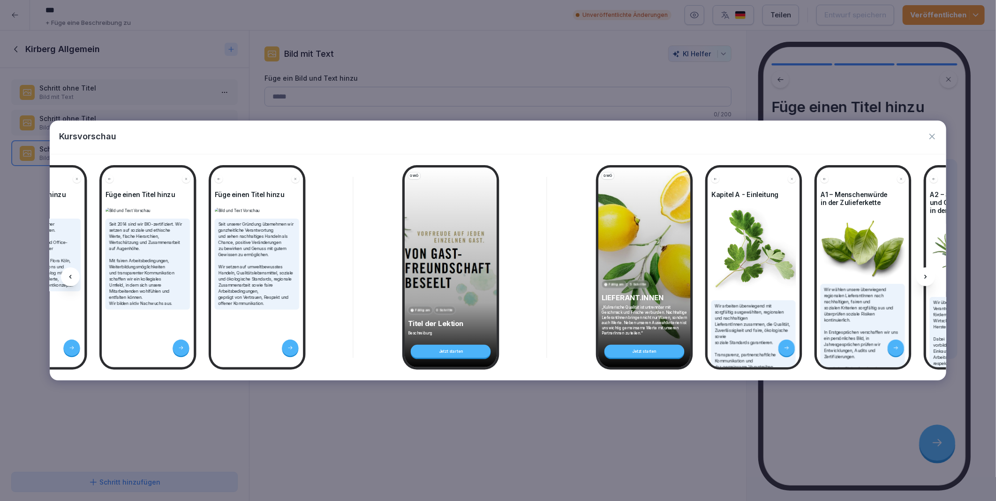
click at [926, 278] on icon at bounding box center [926, 277] width 8 height 8
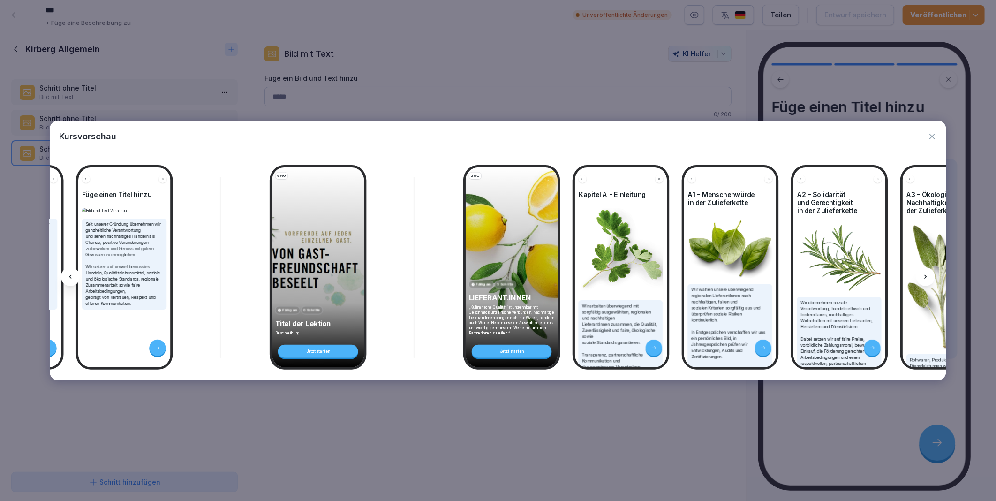
scroll to position [0, 1143]
click at [926, 278] on icon at bounding box center [926, 277] width 8 height 8
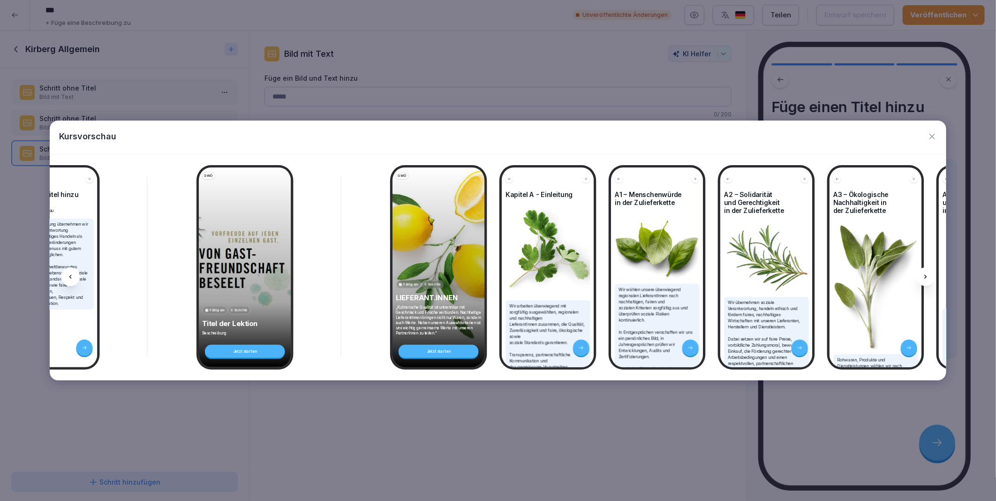
click at [926, 278] on icon at bounding box center [926, 277] width 8 height 8
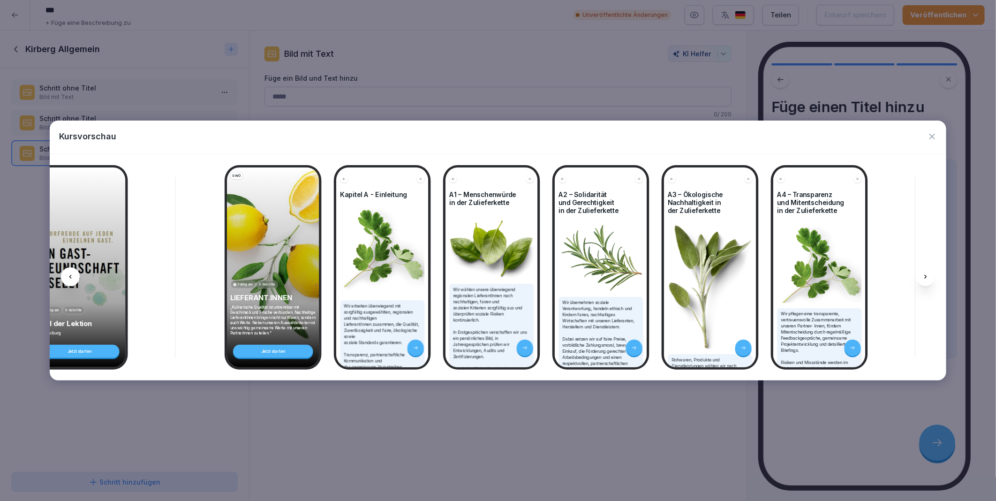
click at [926, 278] on icon at bounding box center [926, 277] width 8 height 8
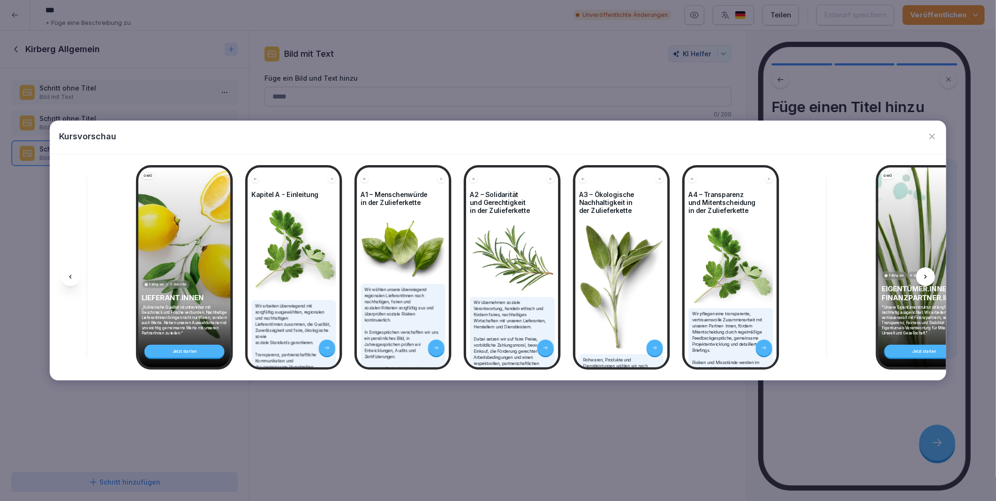
click at [926, 278] on icon at bounding box center [926, 277] width 8 height 8
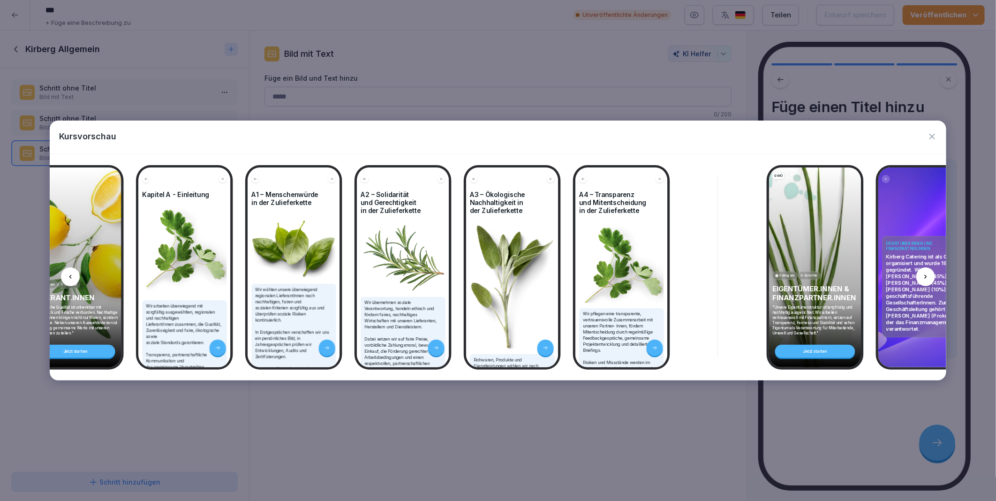
click at [926, 278] on icon at bounding box center [926, 277] width 8 height 8
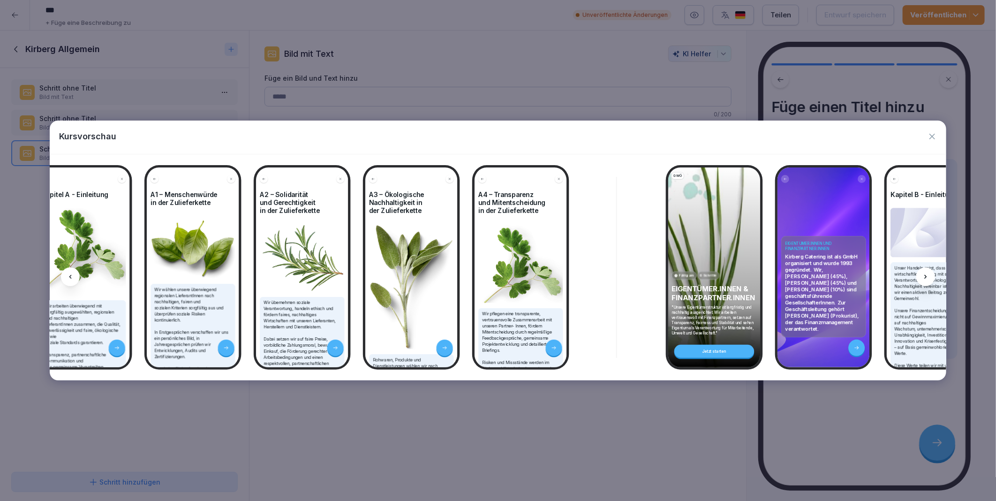
click at [926, 278] on icon at bounding box center [926, 277] width 8 height 8
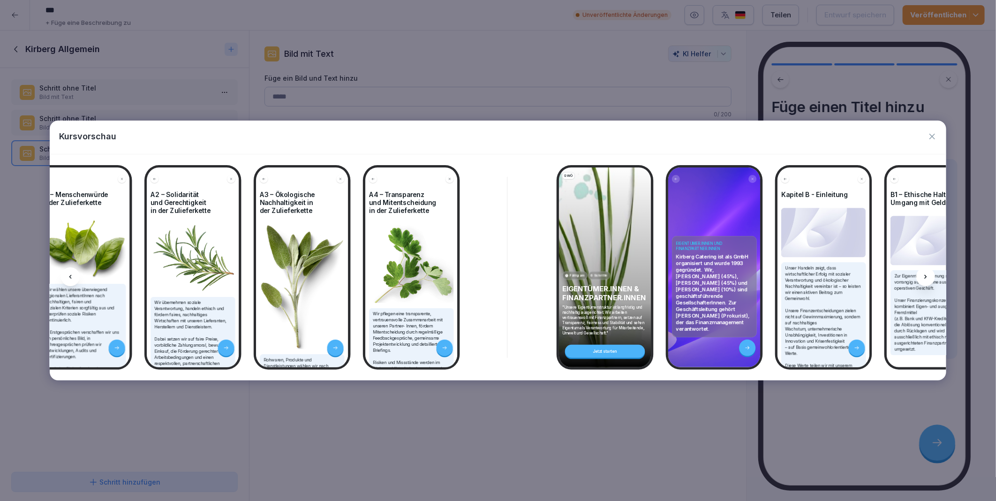
click at [926, 278] on icon at bounding box center [926, 277] width 8 height 8
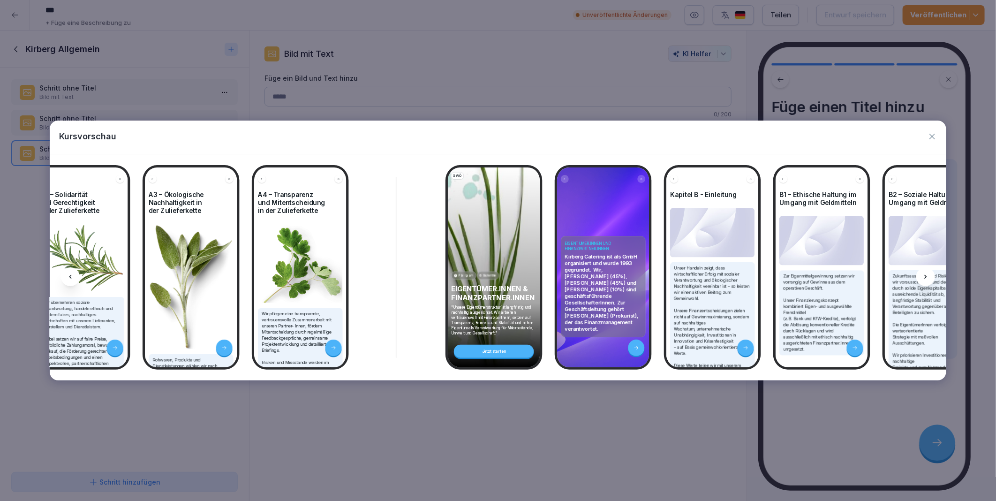
click at [926, 278] on icon at bounding box center [926, 277] width 8 height 8
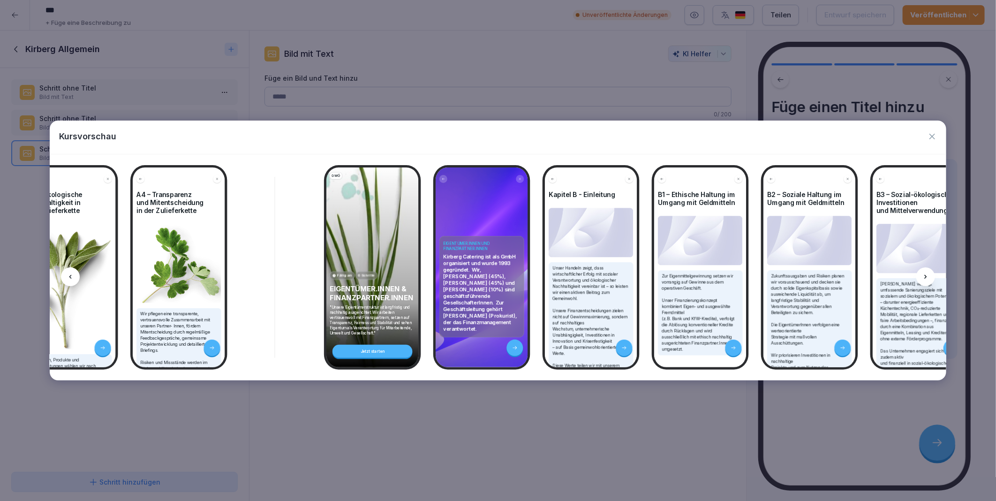
click at [926, 278] on icon at bounding box center [926, 277] width 8 height 8
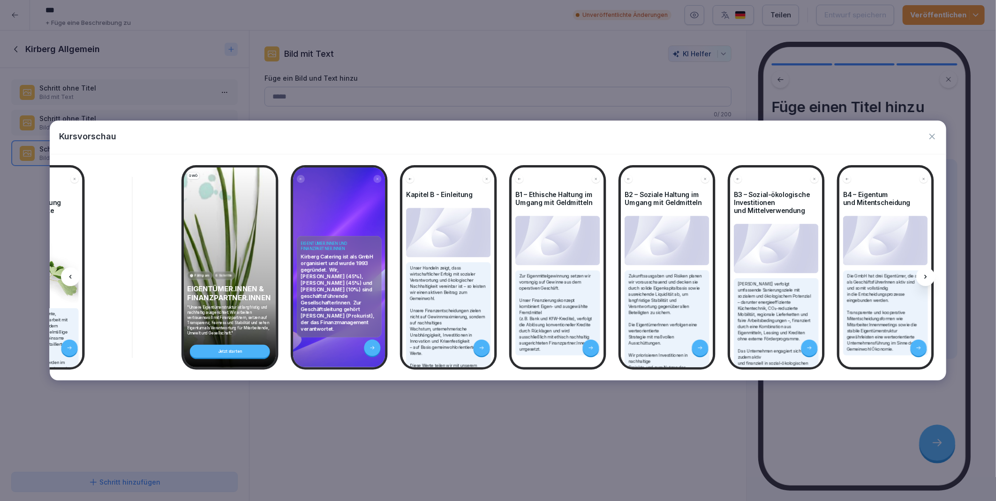
click at [926, 278] on icon at bounding box center [926, 277] width 8 height 8
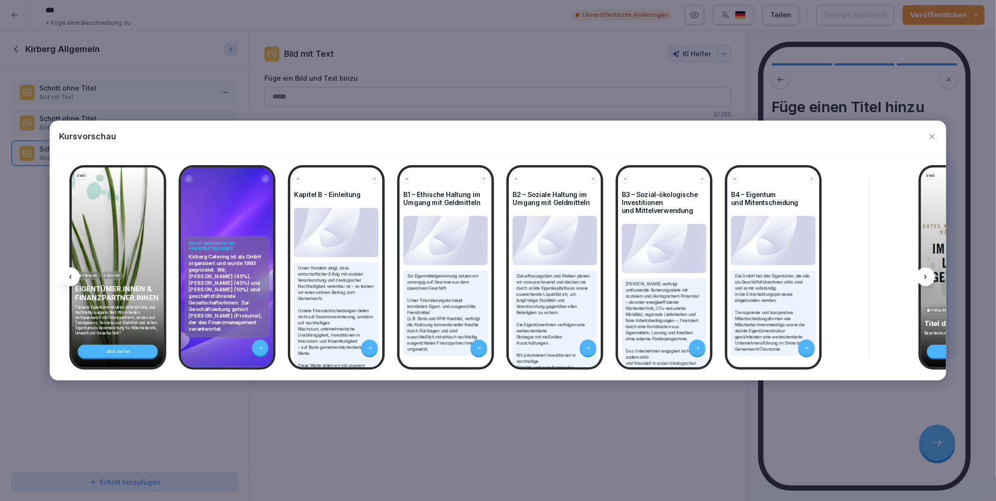
click at [926, 278] on icon at bounding box center [926, 277] width 8 height 8
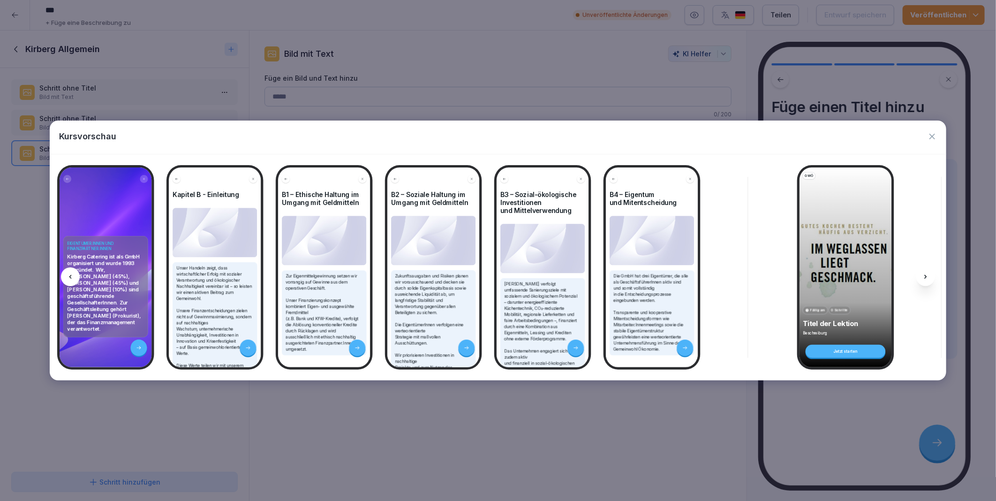
scroll to position [0, 2403]
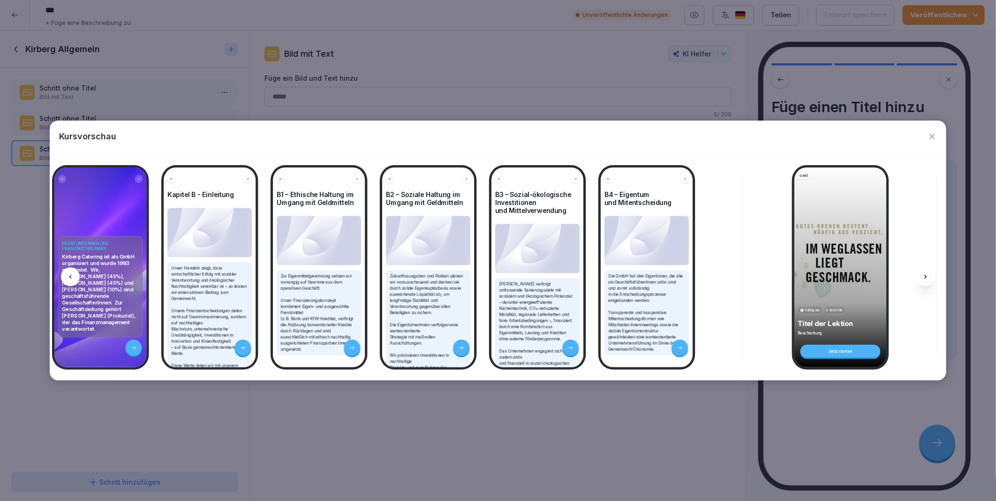
drag, startPoint x: 926, startPoint y: 278, endPoint x: 931, endPoint y: 138, distance: 140.2
click at [931, 138] on icon "button" at bounding box center [932, 137] width 6 height 6
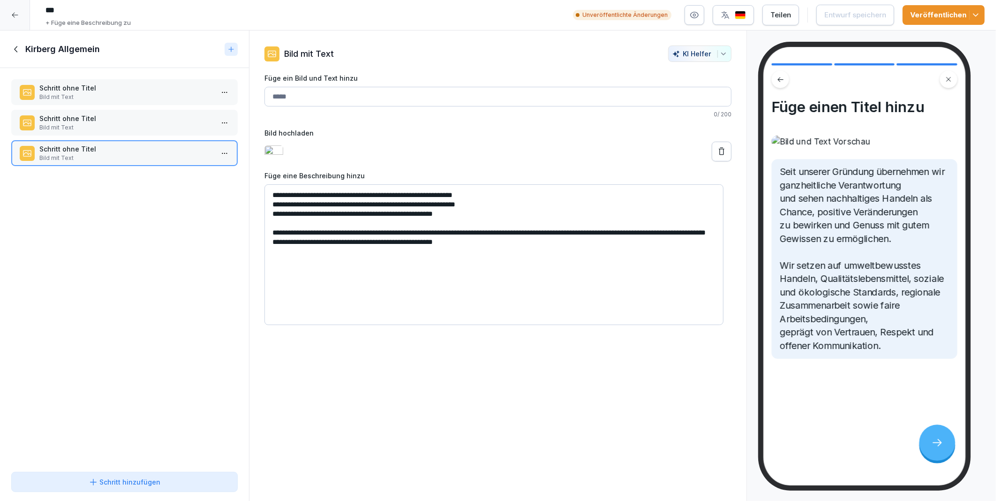
click at [19, 46] on icon at bounding box center [16, 49] width 10 height 10
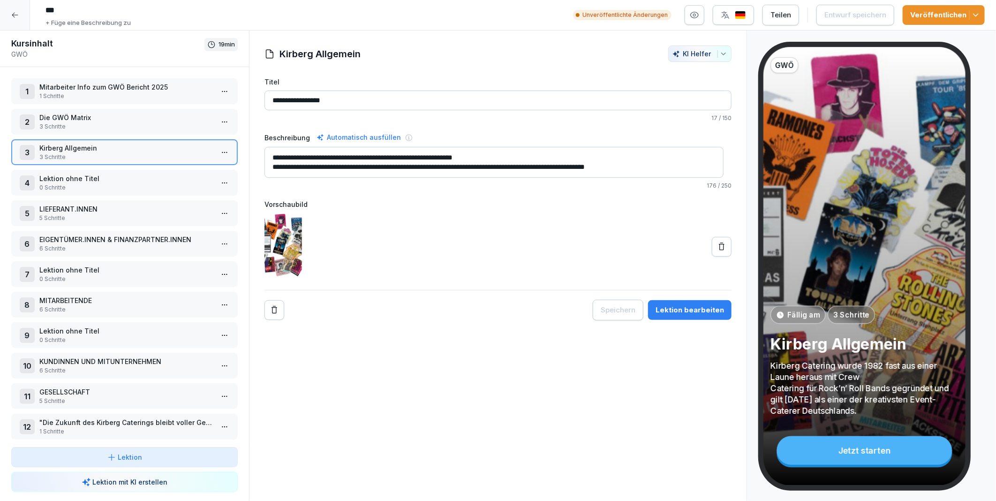
click at [97, 177] on p "Lektion ohne Titel" at bounding box center [126, 178] width 174 height 10
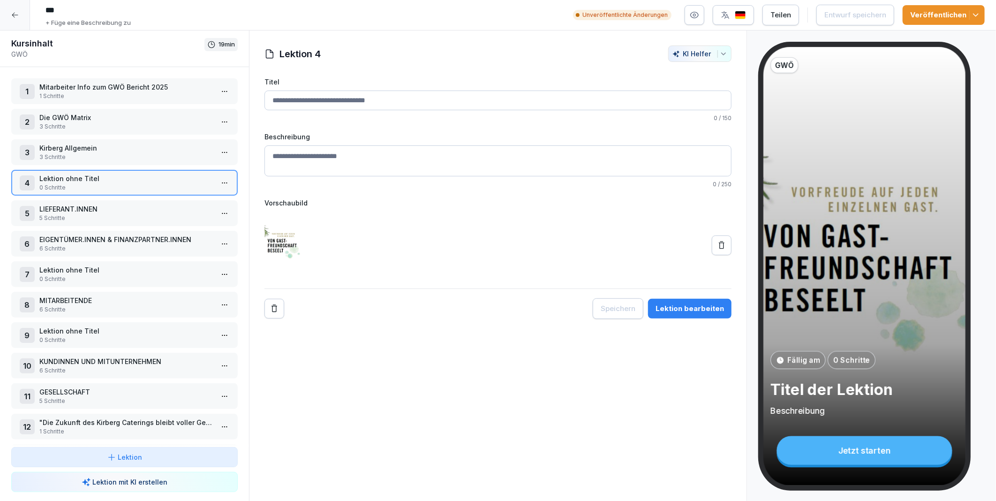
click at [136, 208] on p "LIEFERANT.INNEN" at bounding box center [126, 209] width 174 height 10
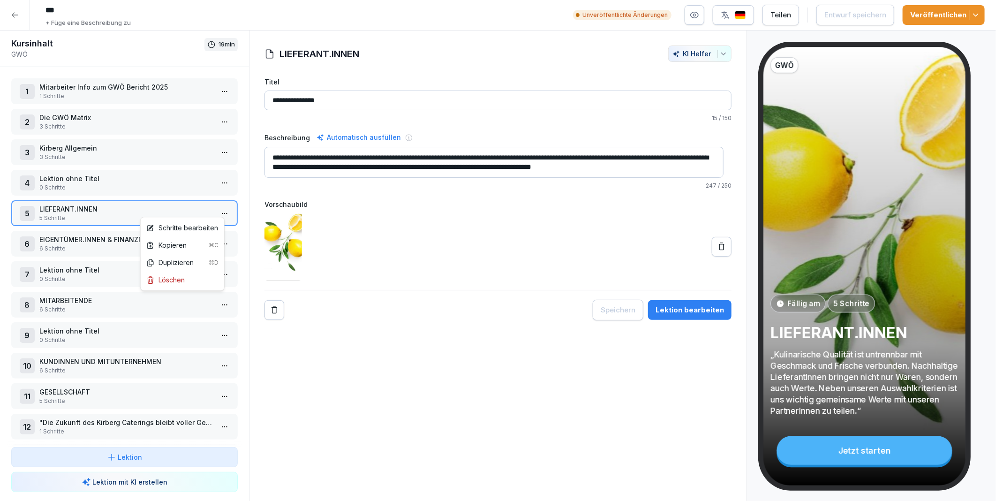
click at [218, 211] on html "*** + Füge eine Beschreibung zu Unveröffentlichte Änderungen Teilen Entwurf spe…" at bounding box center [498, 250] width 996 height 501
click at [196, 225] on div "Schritte bearbeiten" at bounding box center [182, 228] width 72 height 10
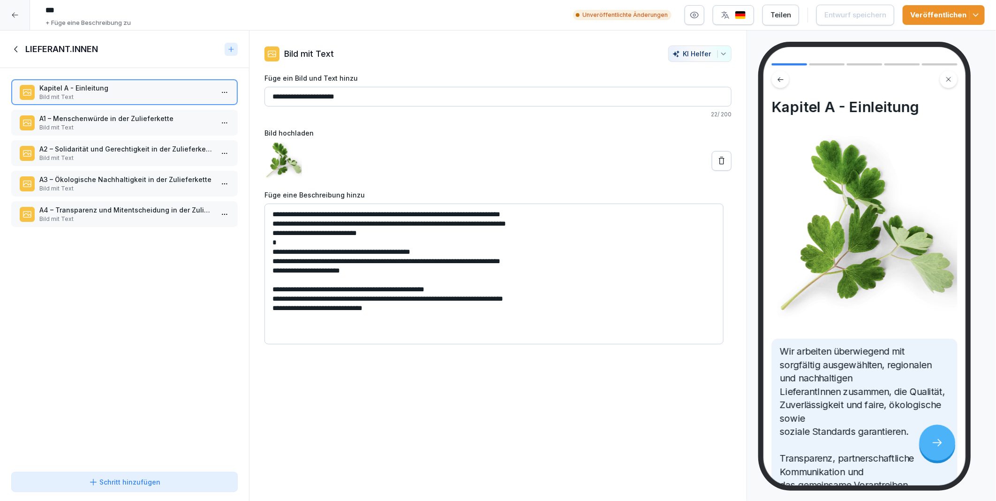
click at [717, 156] on icon at bounding box center [721, 160] width 9 height 9
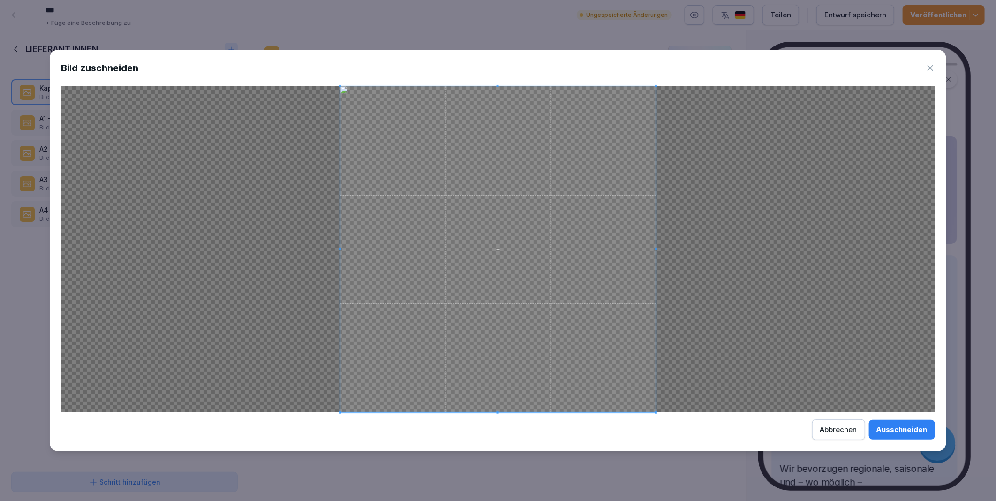
click at [894, 429] on div "Ausschneiden" at bounding box center [901, 429] width 51 height 10
